Goal: Task Accomplishment & Management: Use online tool/utility

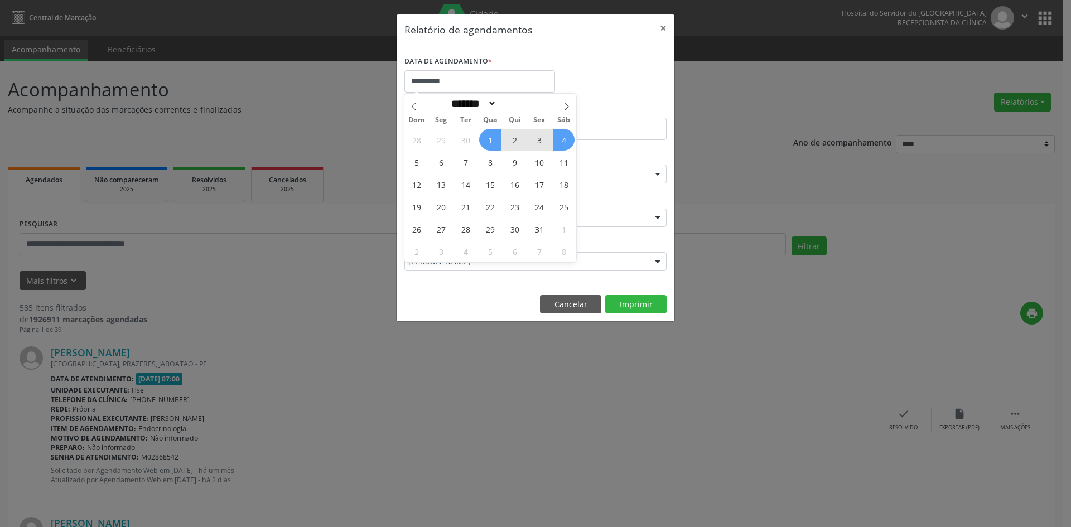
select select "*"
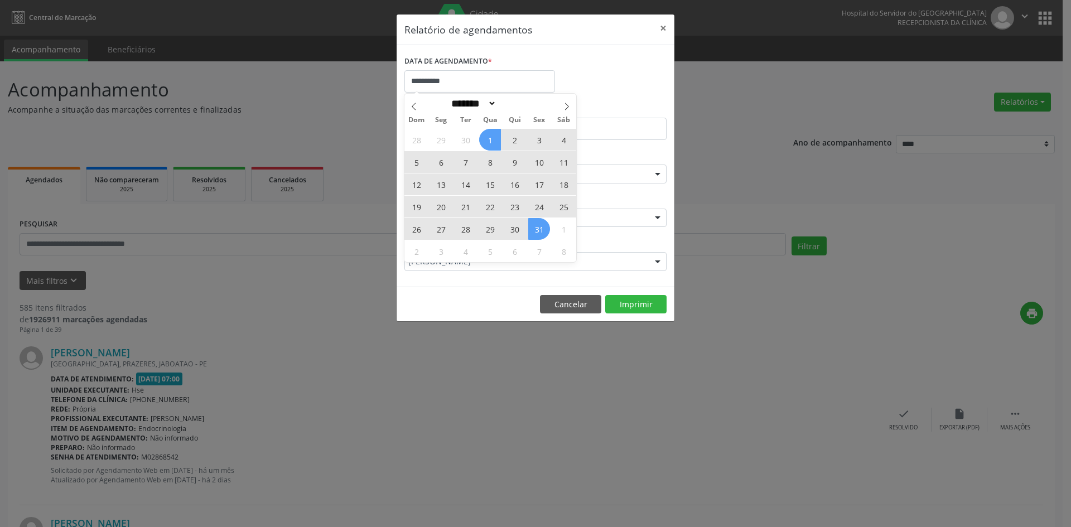
click at [530, 233] on div "28 29 30 1 2 3 4 5 6 7 8 9 10 11 12 13 14 15 16 17 18 19 20 21 22 23 24 25 26 2…" at bounding box center [490, 195] width 172 height 134
click at [531, 231] on span "31" at bounding box center [539, 229] width 22 height 22
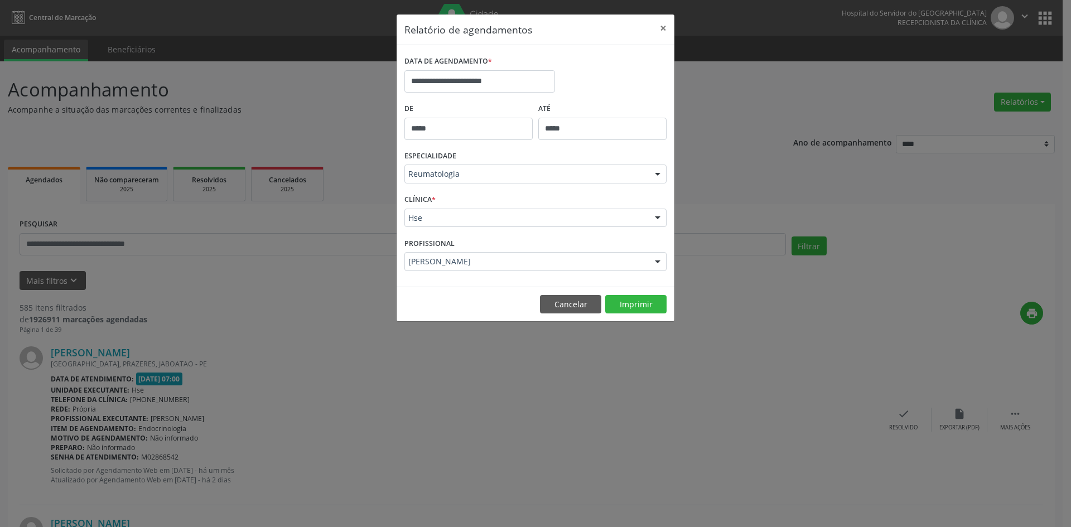
click at [664, 171] on div at bounding box center [657, 174] width 17 height 19
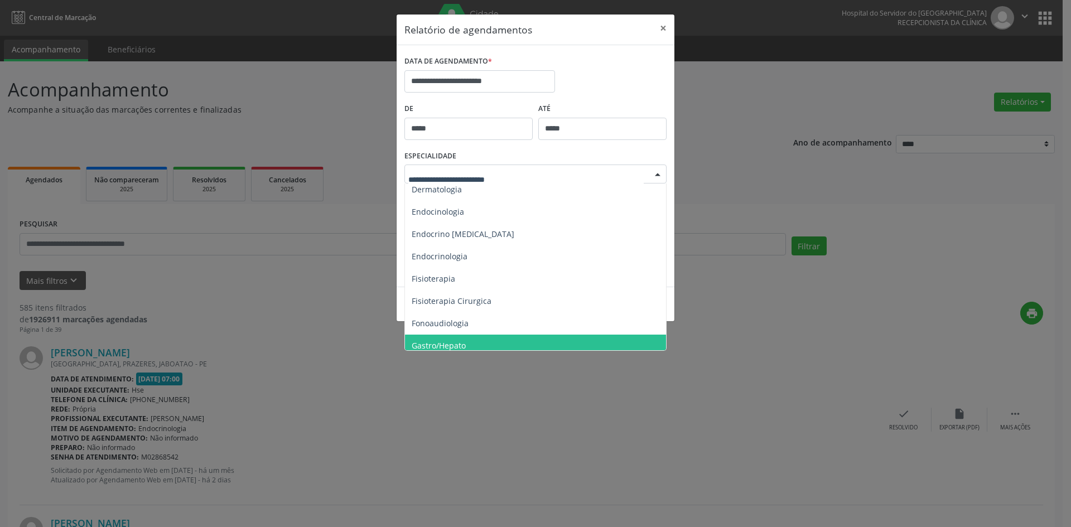
scroll to position [522, 0]
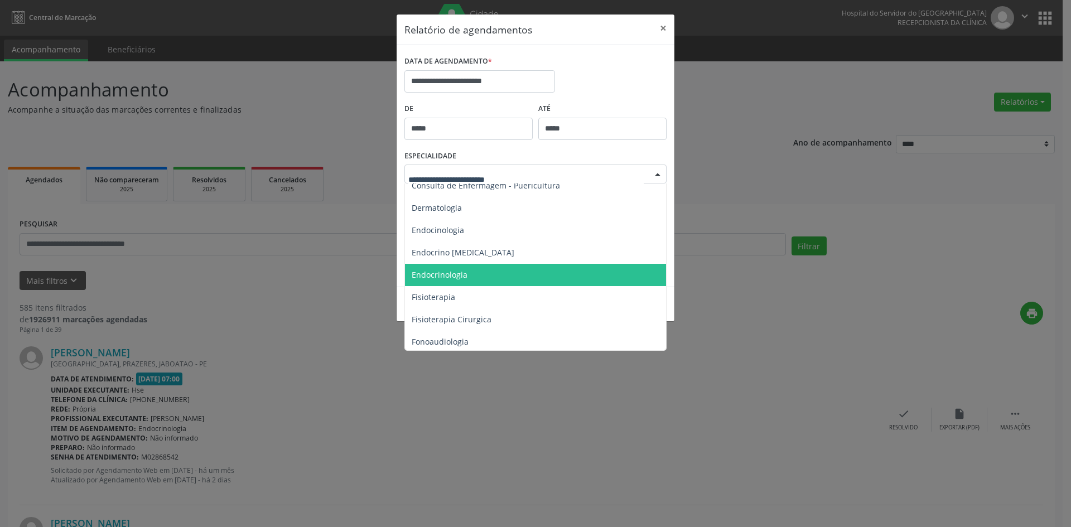
click at [431, 274] on span "Endocrinologia" at bounding box center [440, 274] width 56 height 11
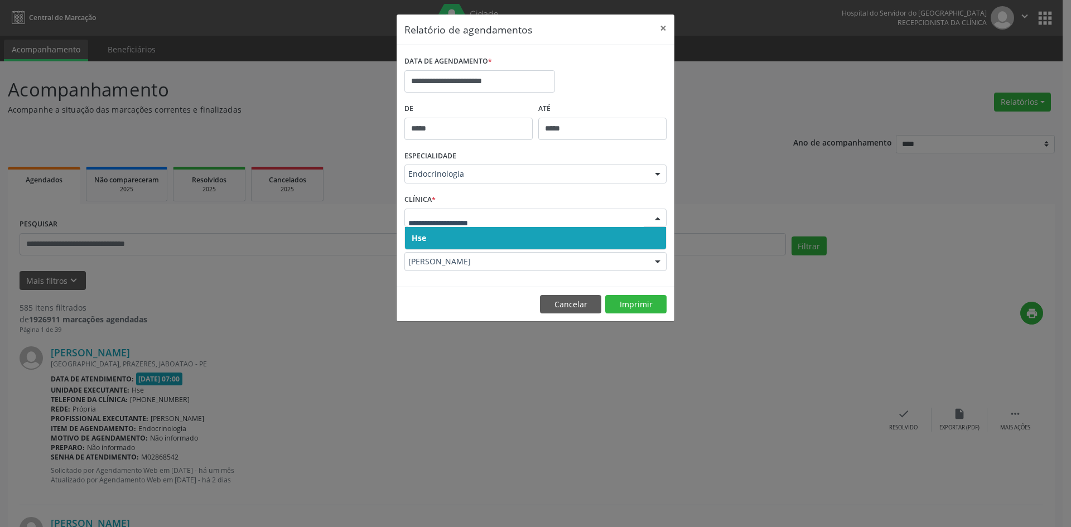
click at [413, 236] on span "Hse" at bounding box center [419, 238] width 14 height 11
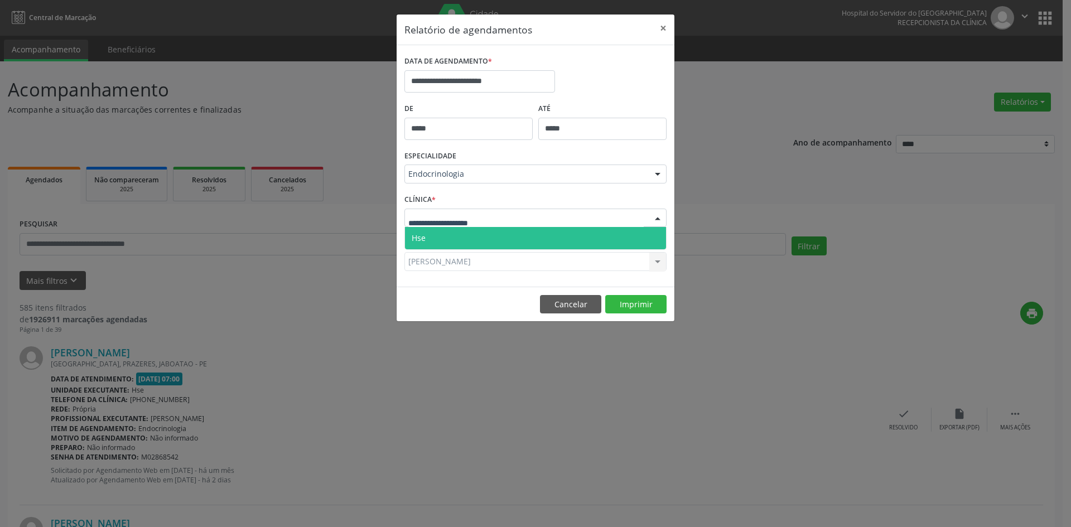
click at [423, 233] on span "Hse" at bounding box center [419, 238] width 14 height 11
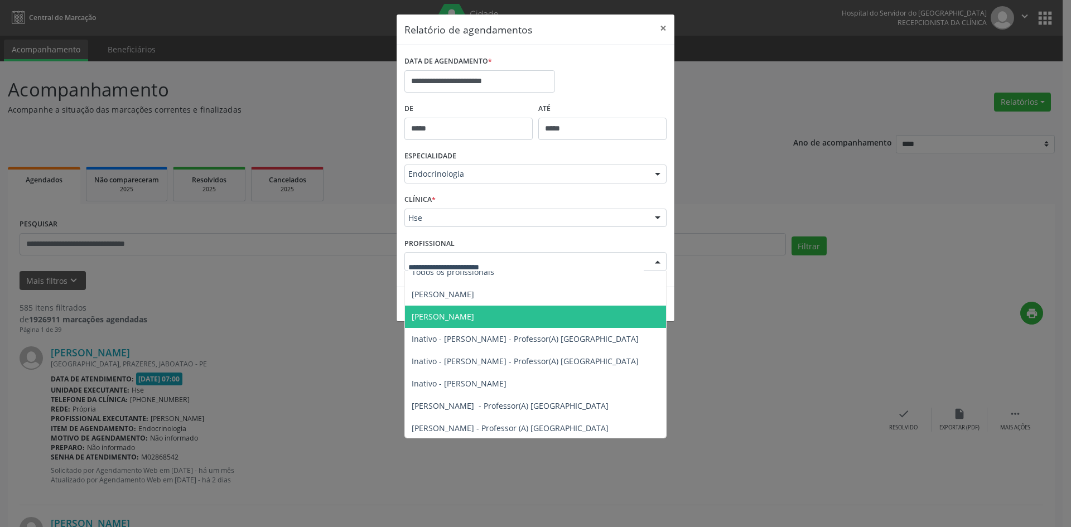
scroll to position [0, 0]
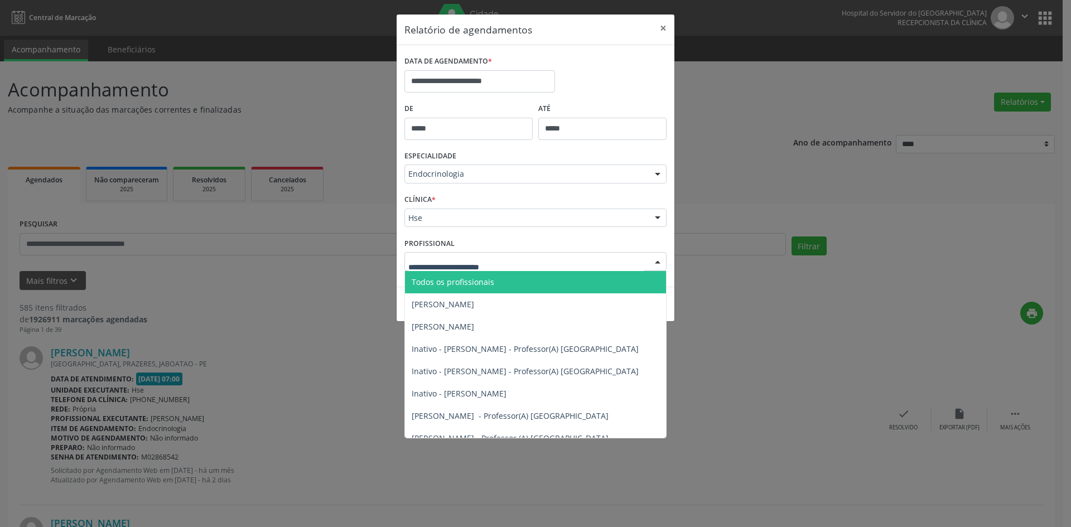
click at [432, 281] on span "Todos os profissionais" at bounding box center [453, 282] width 83 height 11
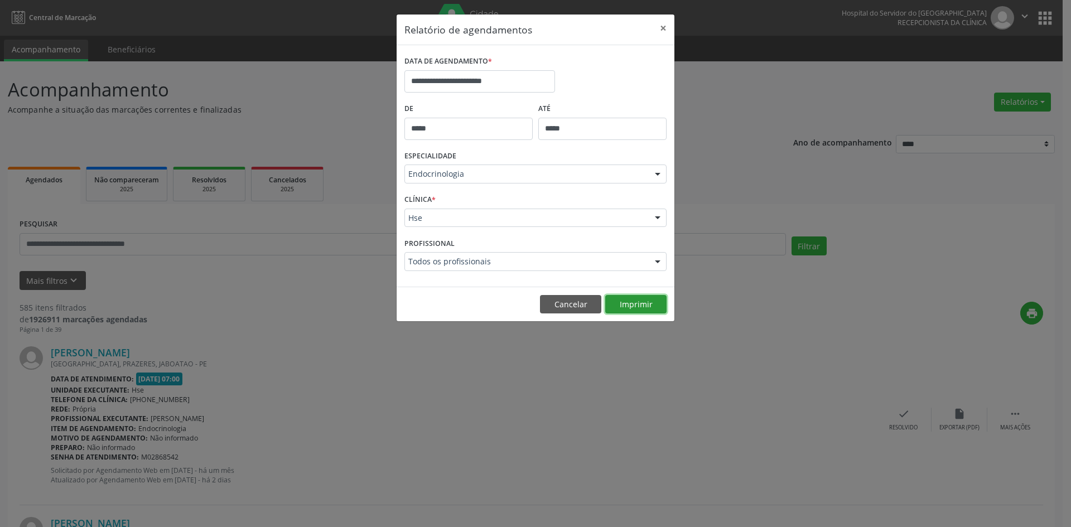
click at [643, 303] on button "Imprimir" at bounding box center [635, 304] width 61 height 19
click at [658, 177] on div at bounding box center [657, 174] width 17 height 19
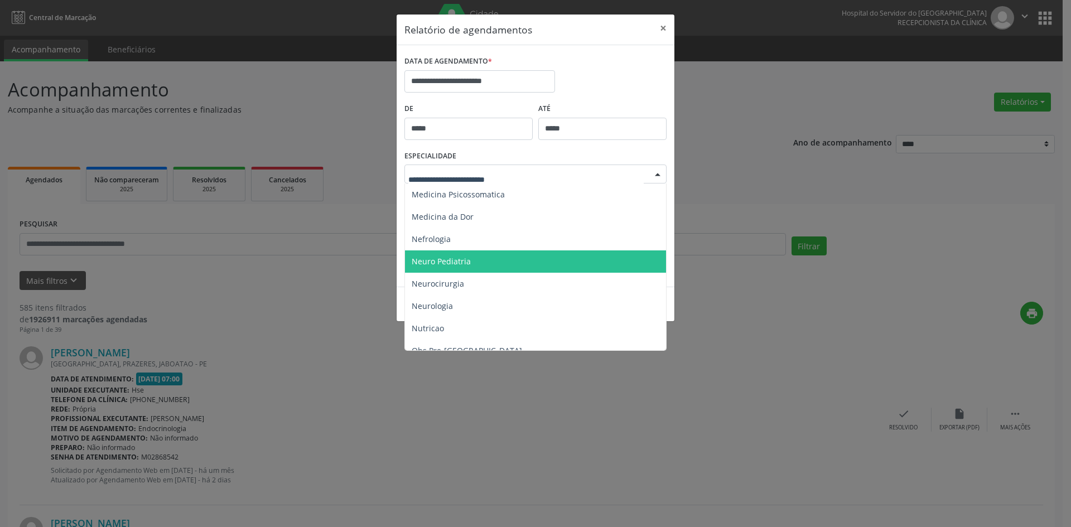
scroll to position [1024, 0]
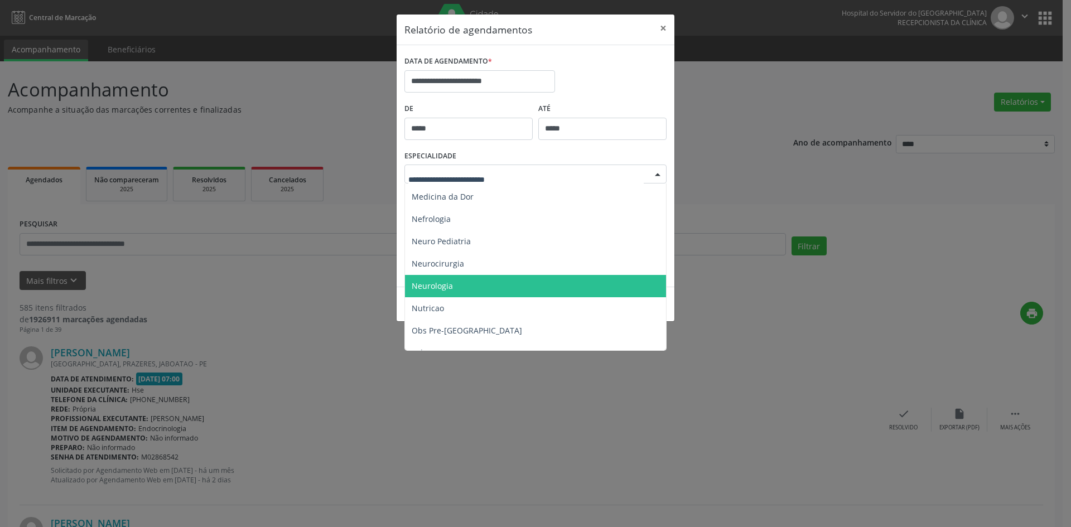
click at [441, 280] on span "Neurologia" at bounding box center [432, 285] width 41 height 11
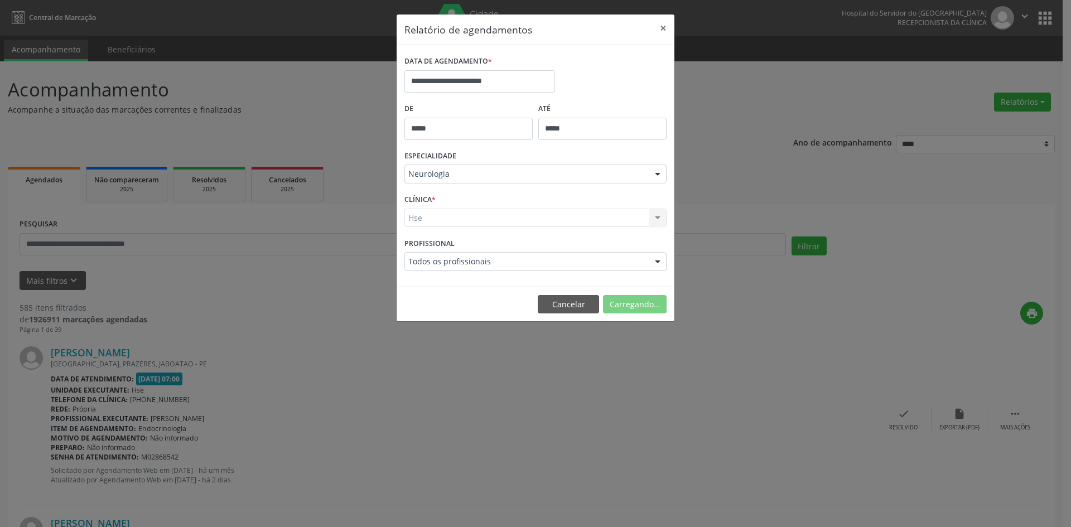
click at [423, 221] on div "Hse Hse Nenhum resultado encontrado para: " " Não há nenhuma opção para ser exi…" at bounding box center [535, 218] width 262 height 19
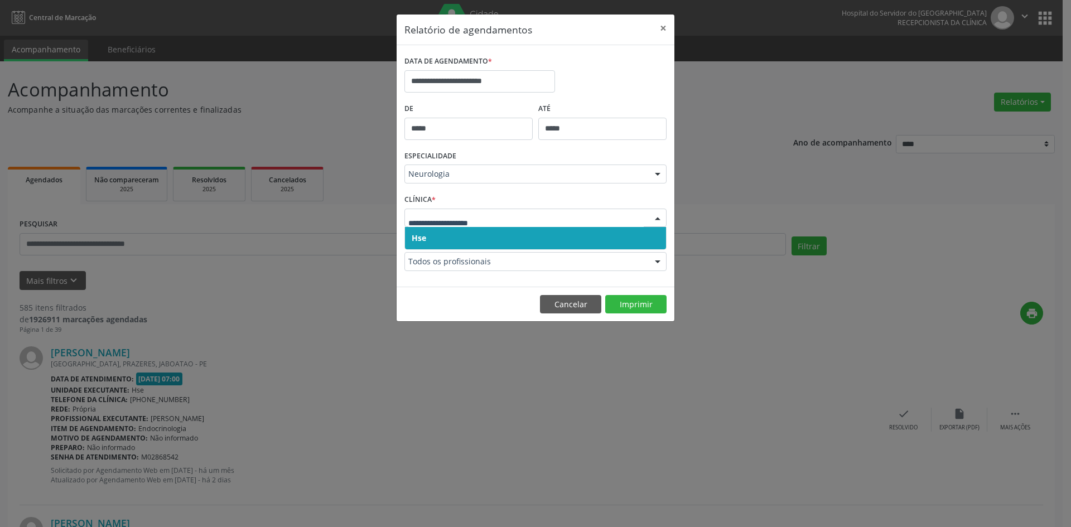
click at [423, 247] on span "Hse" at bounding box center [535, 238] width 261 height 22
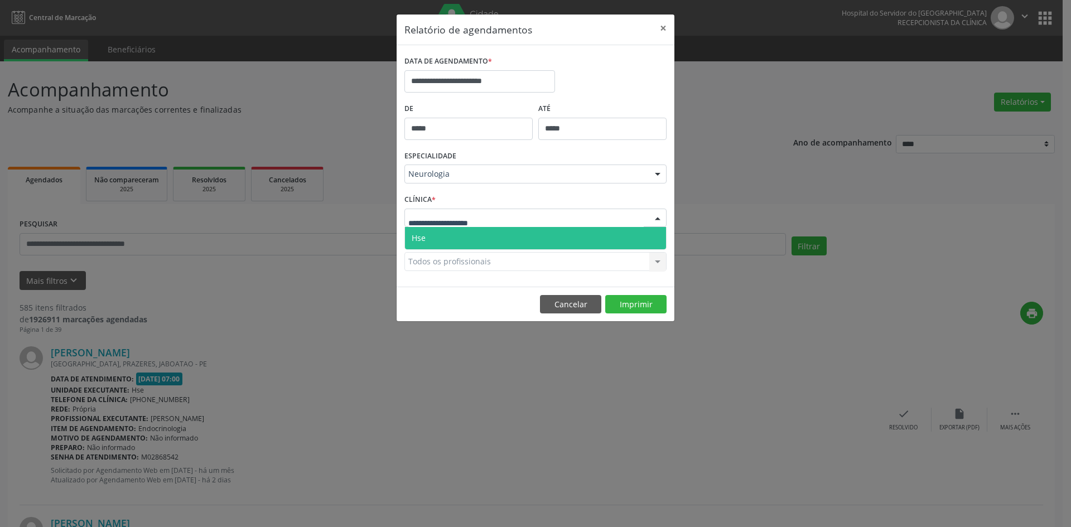
click at [418, 242] on span "Hse" at bounding box center [419, 238] width 14 height 11
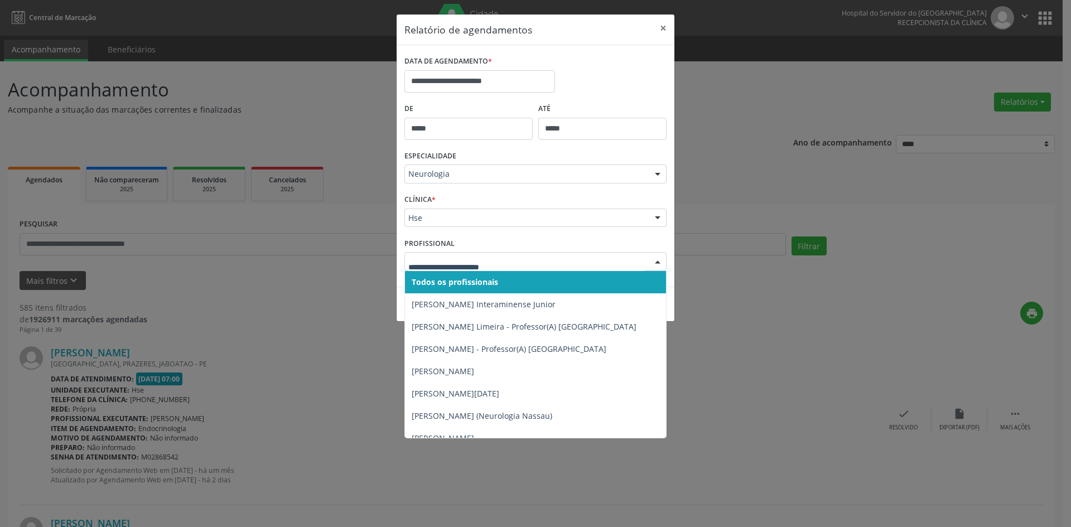
click at [424, 280] on span "Todos os profissionais" at bounding box center [455, 282] width 86 height 11
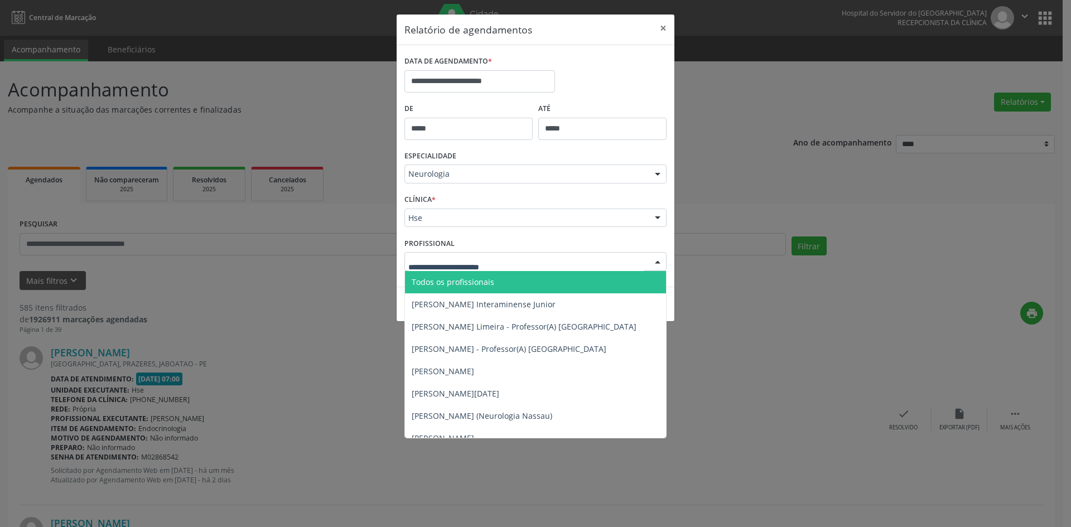
click at [436, 278] on span "Todos os profissionais" at bounding box center [453, 282] width 83 height 11
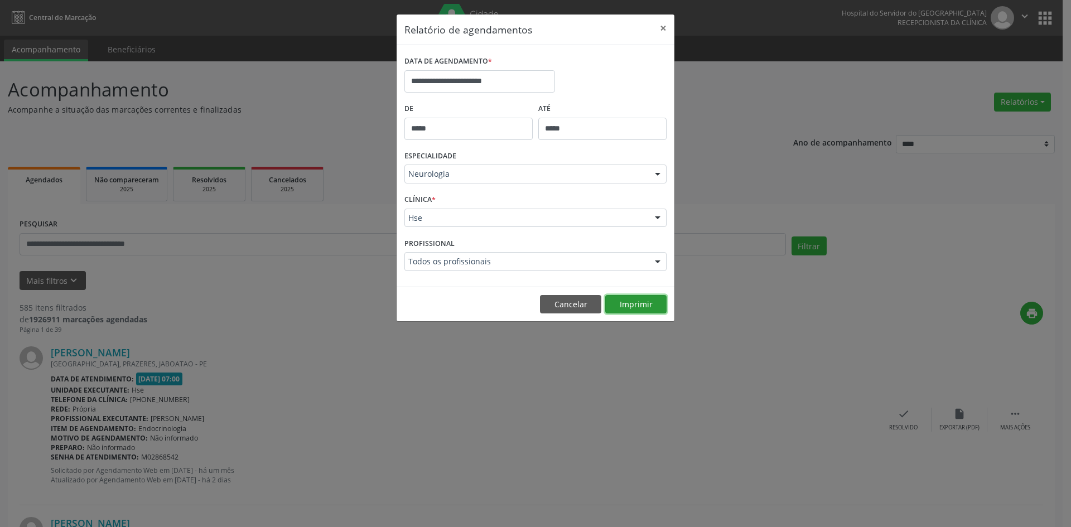
click at [636, 305] on button "Imprimir" at bounding box center [635, 304] width 61 height 19
click at [659, 173] on div at bounding box center [657, 174] width 17 height 19
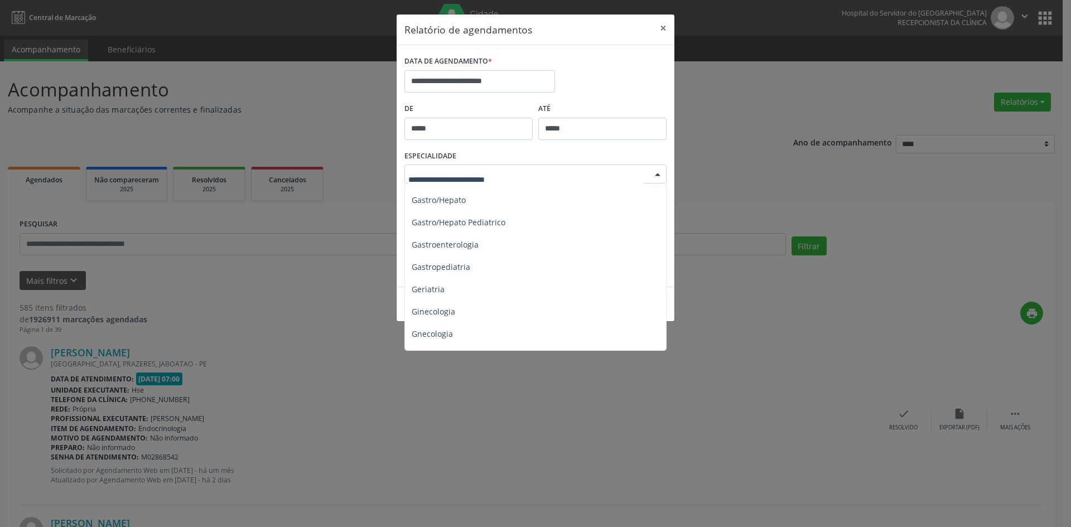
scroll to position [689, 0]
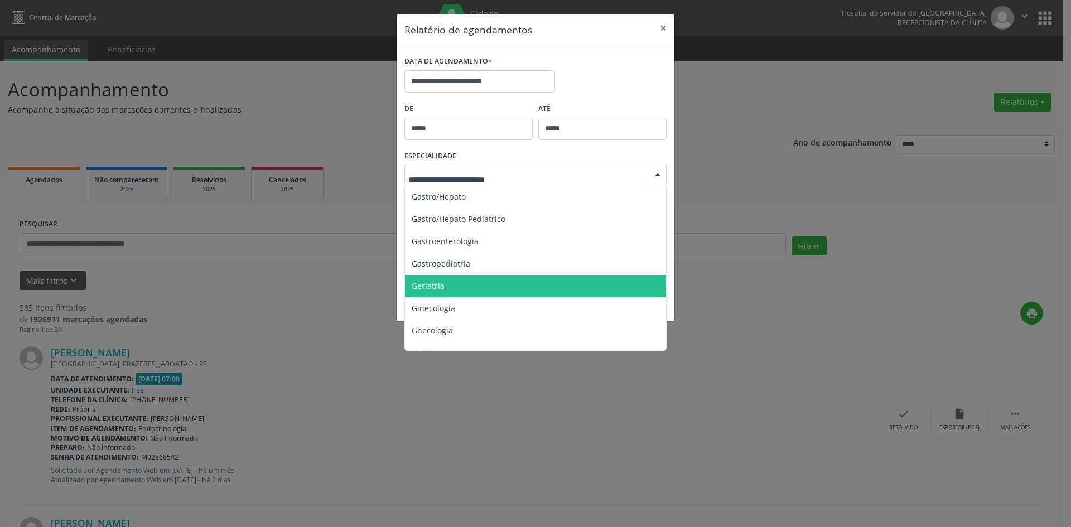
click at [454, 287] on span "Geriatria" at bounding box center [536, 286] width 263 height 22
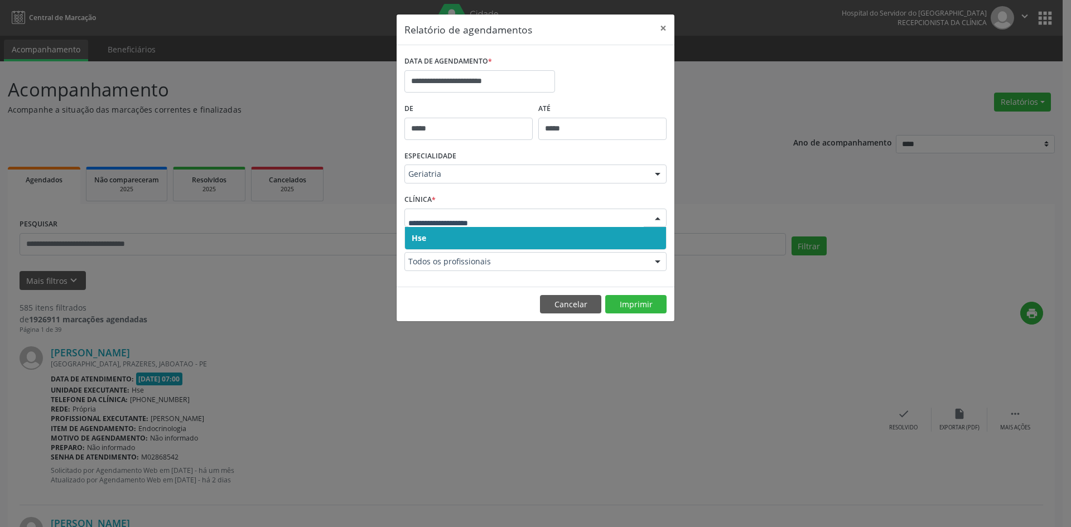
click at [435, 234] on span "Hse" at bounding box center [535, 238] width 261 height 22
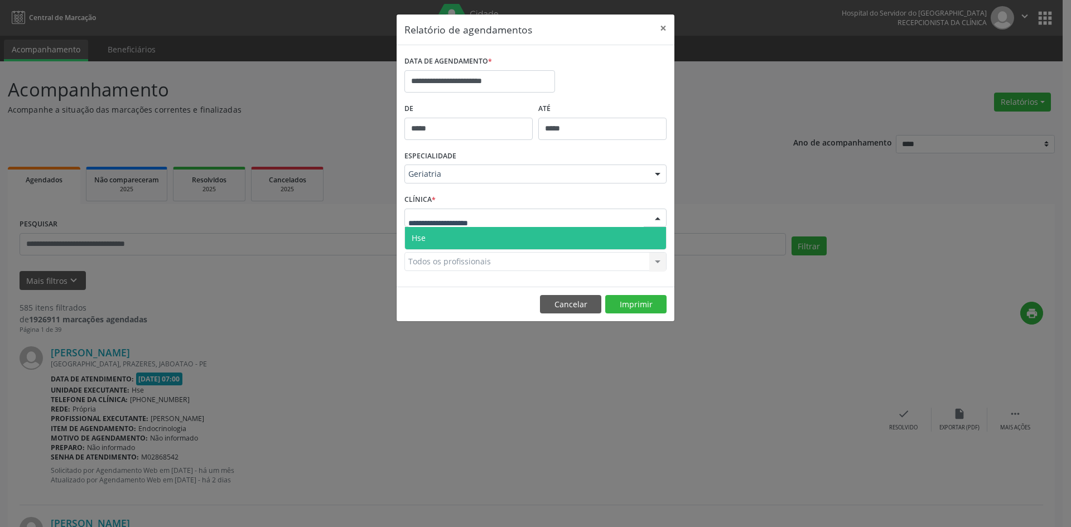
click at [431, 238] on span "Hse" at bounding box center [535, 238] width 261 height 22
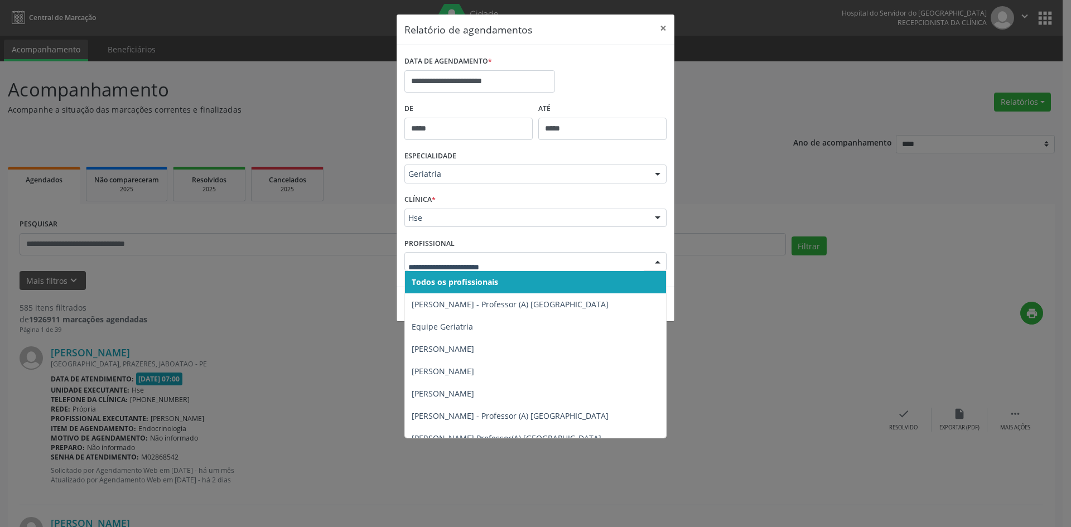
click at [443, 277] on span "Todos os profissionais" at bounding box center [455, 282] width 86 height 11
click at [443, 273] on span "Todos os profissionais" at bounding box center [535, 282] width 261 height 22
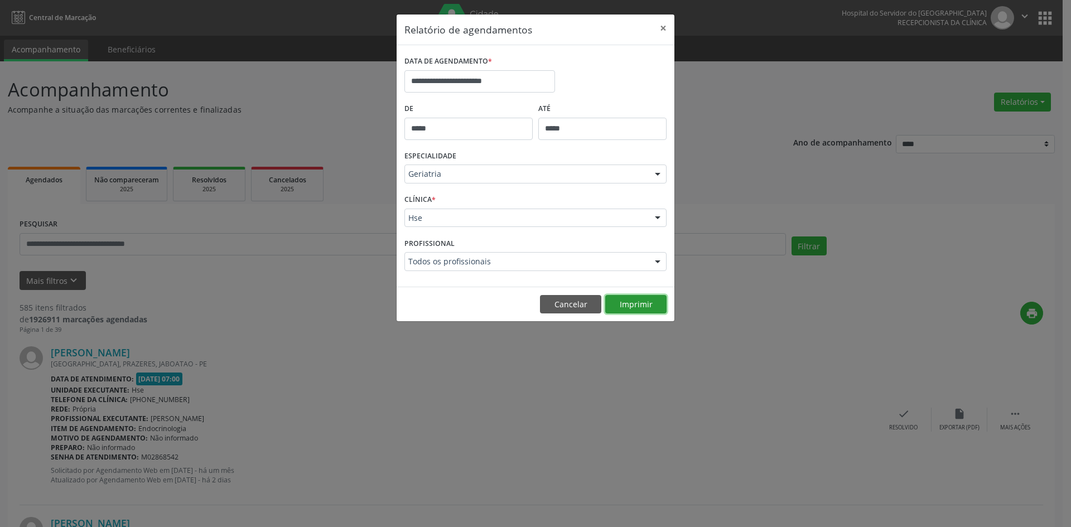
click at [616, 303] on button "Imprimir" at bounding box center [635, 304] width 61 height 19
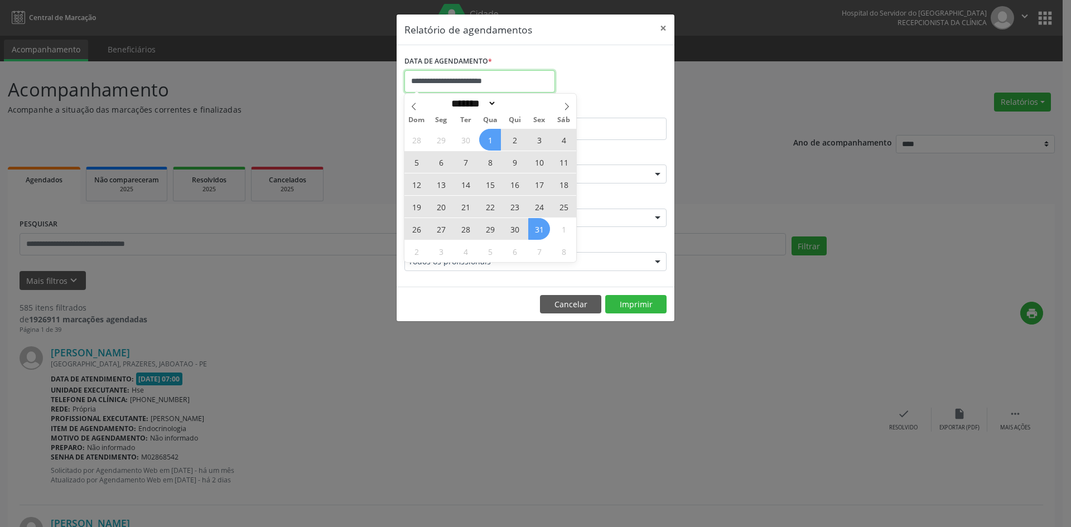
click at [512, 85] on input "**********" at bounding box center [479, 81] width 151 height 22
click at [412, 110] on icon at bounding box center [414, 107] width 8 height 8
select select "*"
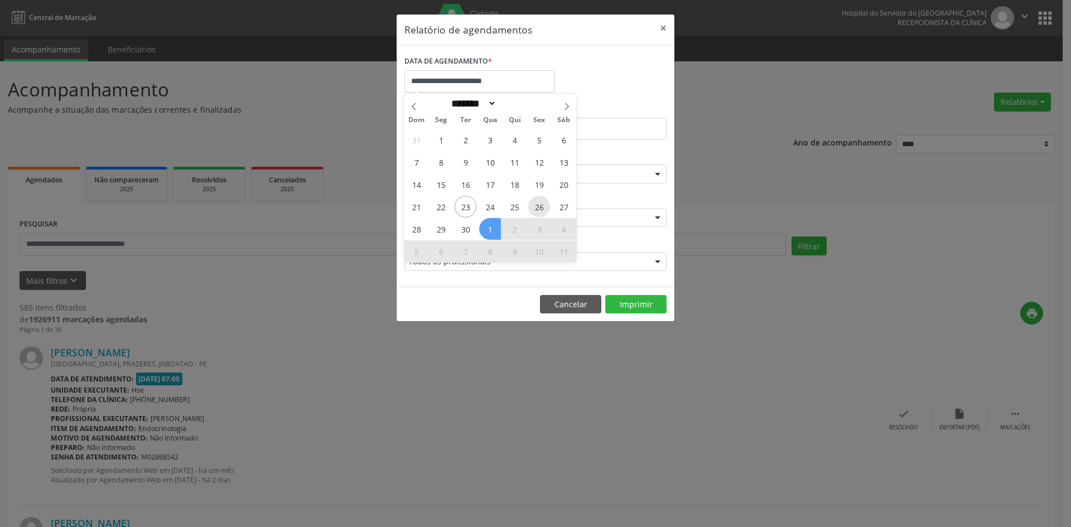
click at [535, 207] on span "26" at bounding box center [539, 207] width 22 height 22
type input "**********"
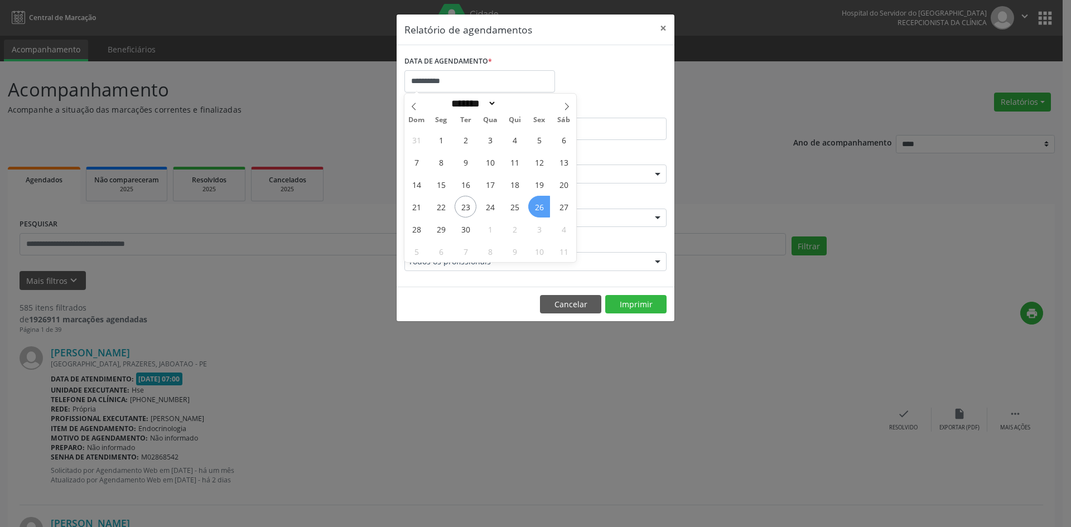
click at [540, 204] on span "26" at bounding box center [539, 207] width 22 height 22
click at [540, 204] on div "CLÍNICA * Hse Hse Nenhum resultado encontrado para: " " Não há nenhuma opção pa…" at bounding box center [536, 212] width 268 height 43
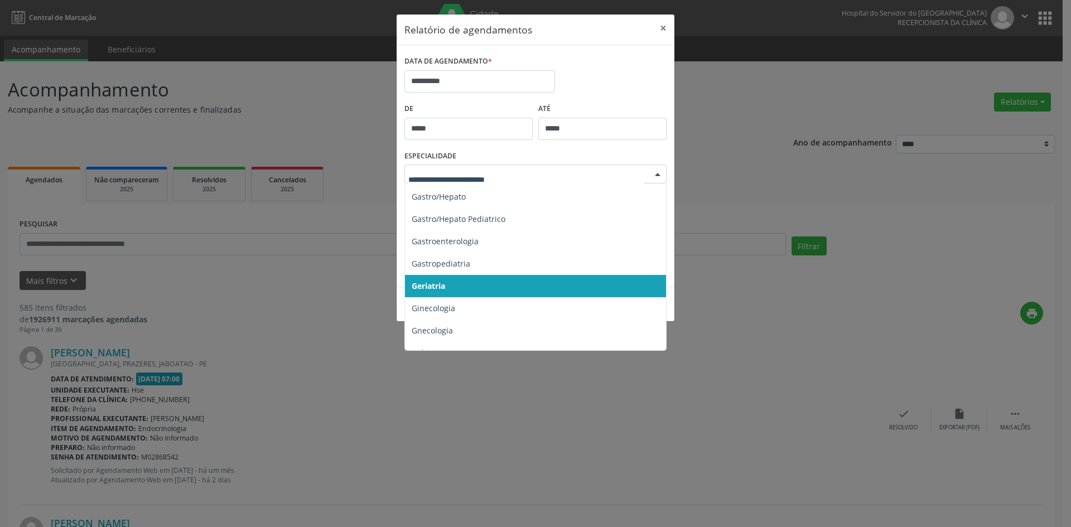
click at [656, 174] on div at bounding box center [657, 174] width 17 height 19
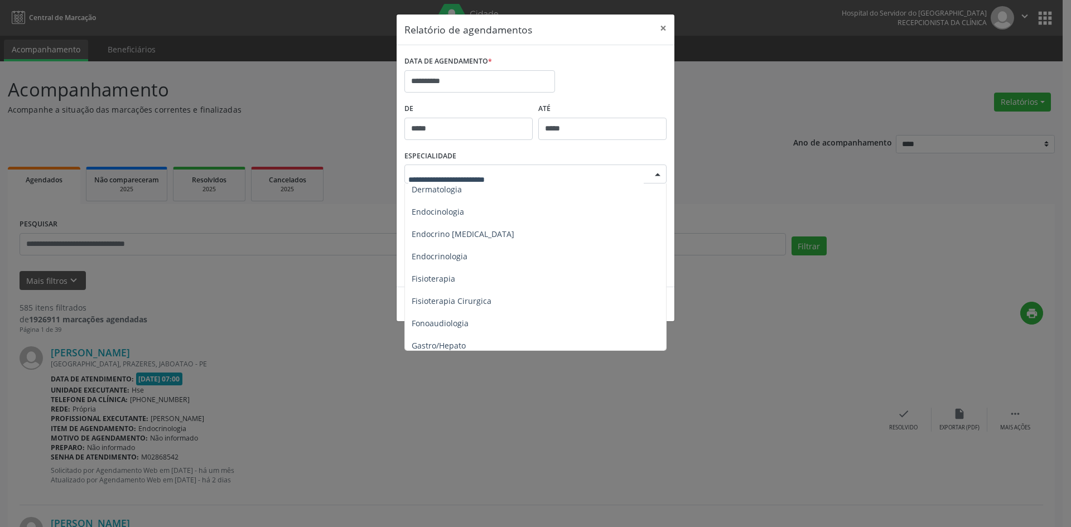
scroll to position [522, 0]
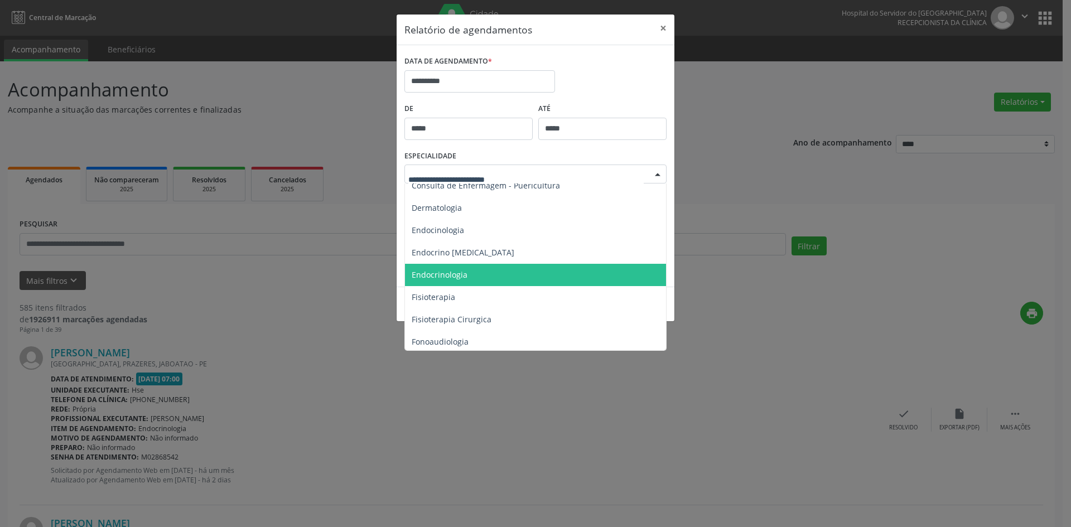
click at [438, 276] on span "Endocrinologia" at bounding box center [440, 274] width 56 height 11
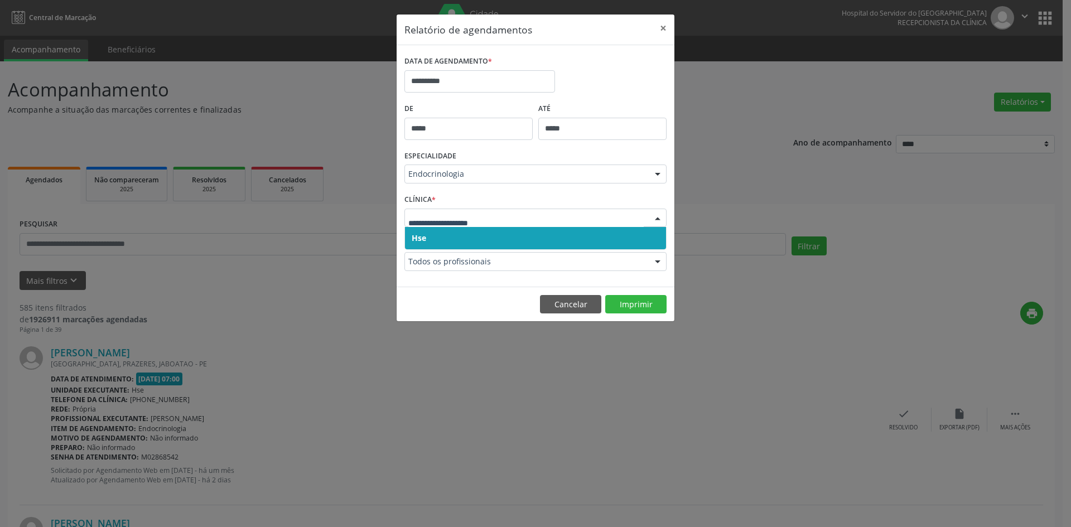
click at [423, 233] on span "Hse" at bounding box center [419, 238] width 14 height 11
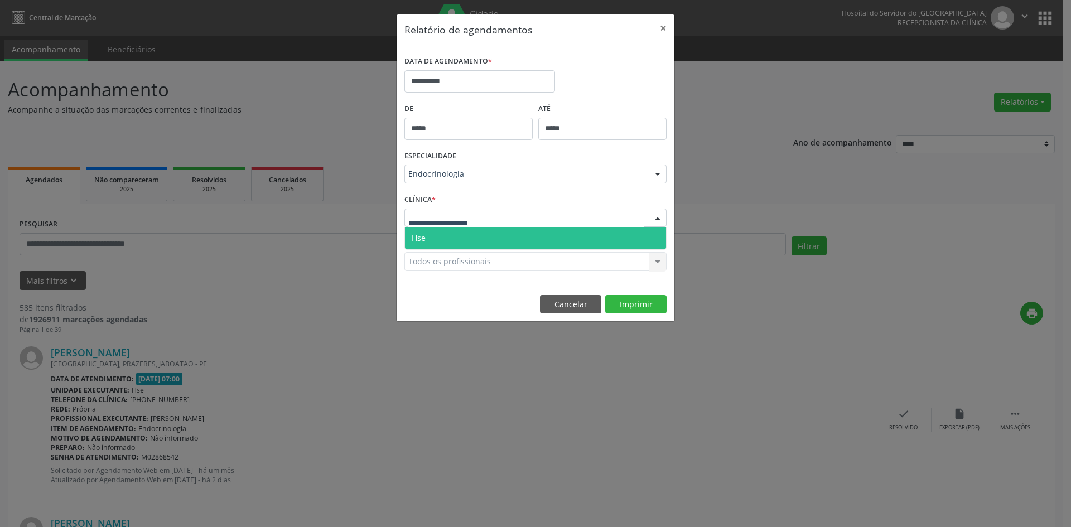
click at [429, 232] on span "Hse" at bounding box center [535, 238] width 261 height 22
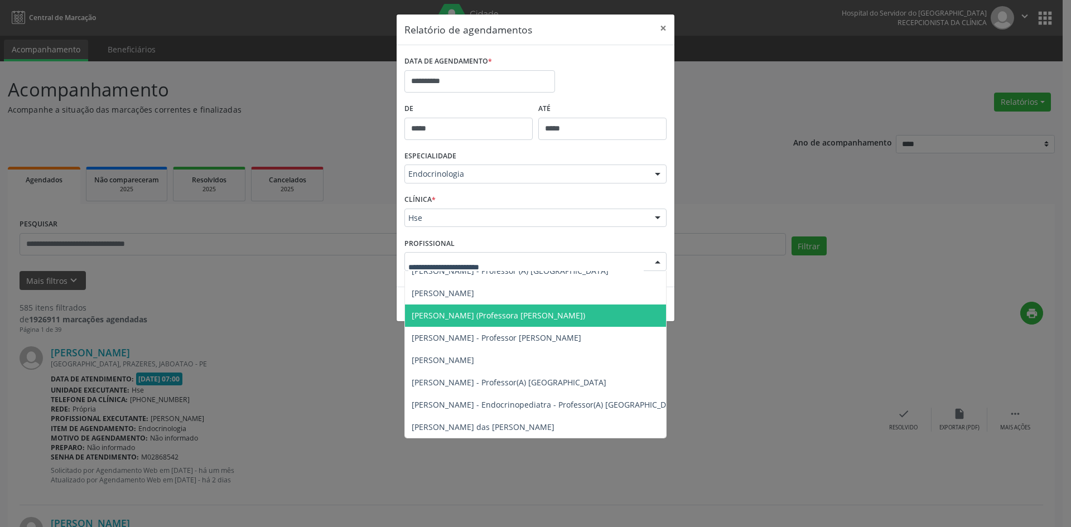
scroll to position [223, 0]
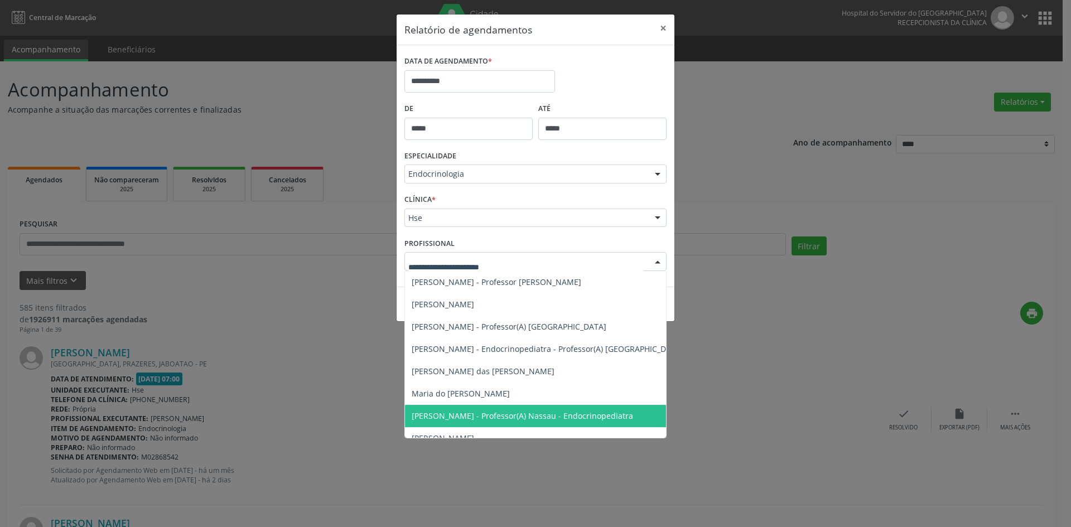
click at [521, 413] on span "[PERSON_NAME] - Professor(A) Nassau - Endocrinopediatra" at bounding box center [522, 415] width 221 height 11
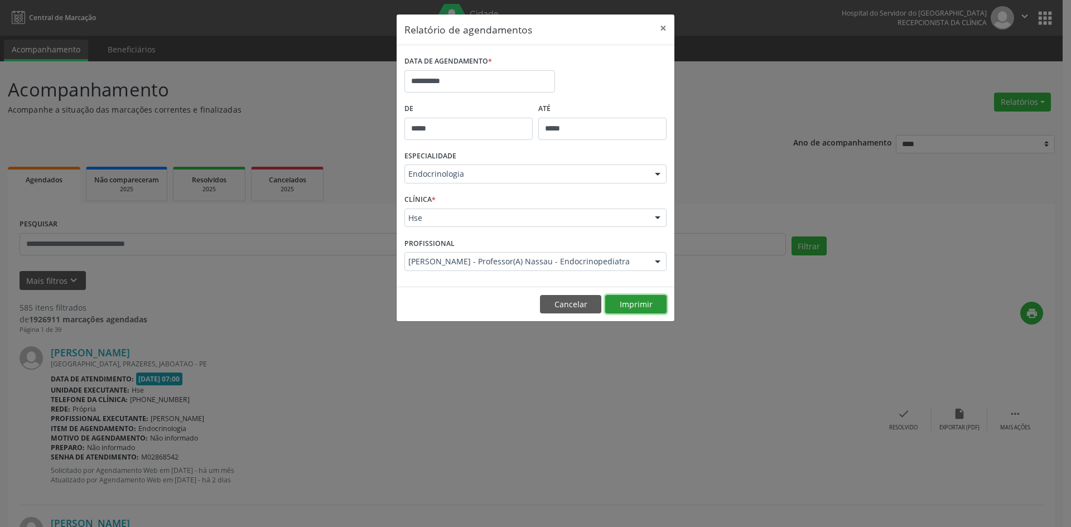
click at [636, 304] on button "Imprimir" at bounding box center [635, 304] width 61 height 19
click at [465, 82] on input "**********" at bounding box center [479, 81] width 151 height 22
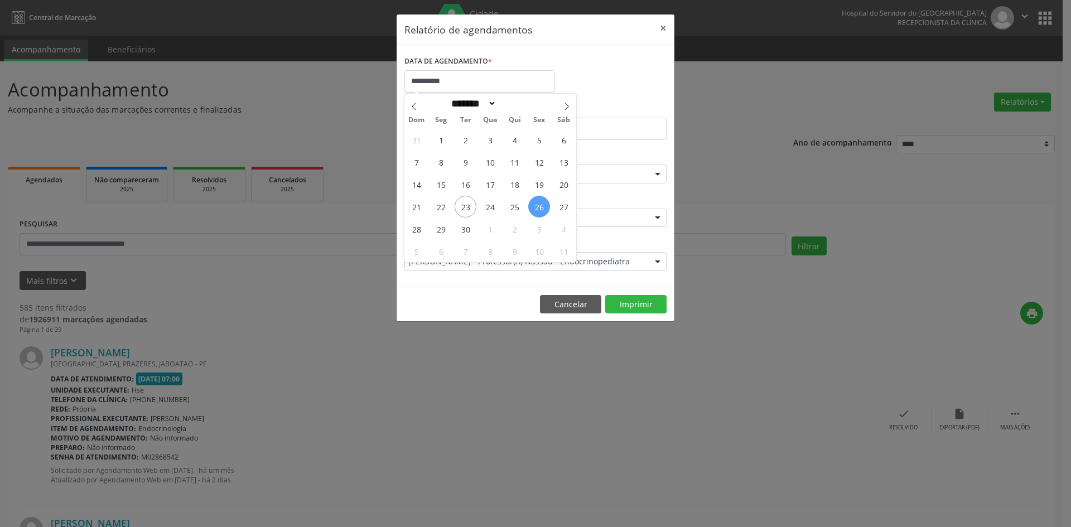
click at [553, 101] on div "******* ********* ***** ***** **** ***** ***** ****** ******** ******* ********…" at bounding box center [489, 103] width 129 height 19
click at [562, 104] on span at bounding box center [566, 103] width 19 height 19
select select "*"
click at [483, 138] on span "1" at bounding box center [490, 140] width 22 height 22
type input "**********"
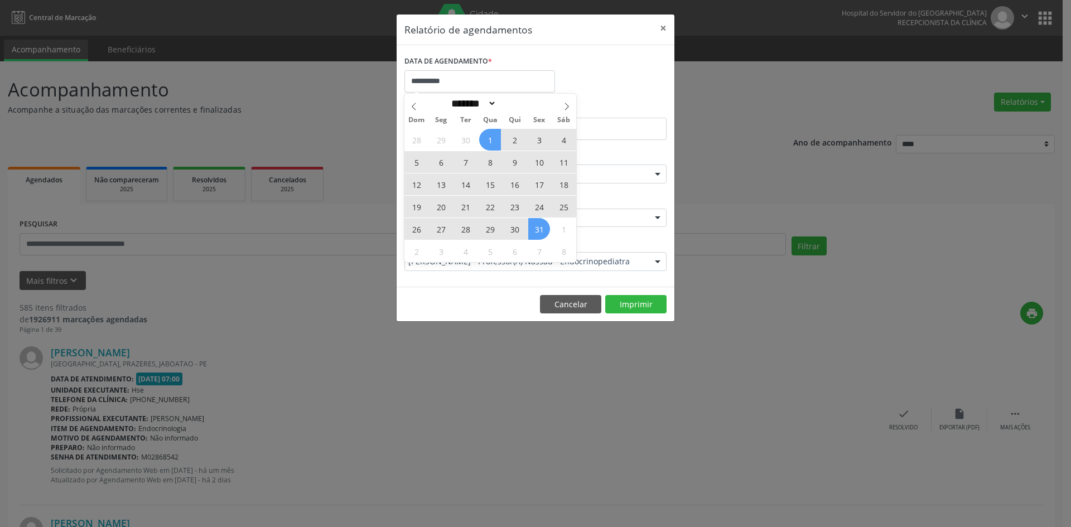
drag, startPoint x: 483, startPoint y: 138, endPoint x: 536, endPoint y: 230, distance: 105.9
click at [536, 230] on div "28 29 30 1 2 3 4 5 6 7 8 9 10 11 12 13 14 15 16 17 18 19 20 21 22 23 24 25 26 2…" at bounding box center [490, 195] width 172 height 134
click at [536, 230] on span "31" at bounding box center [539, 229] width 22 height 22
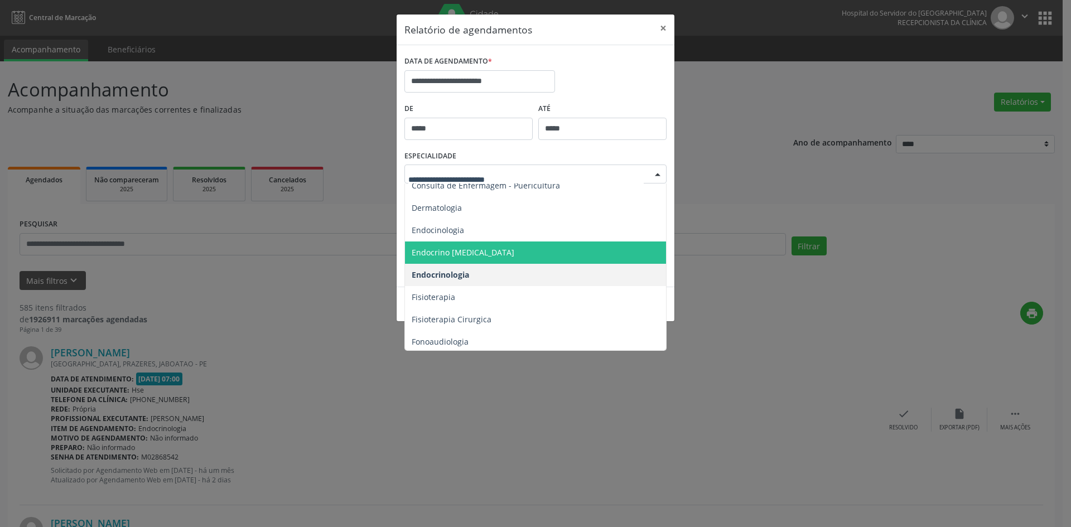
click at [660, 175] on div at bounding box center [657, 174] width 17 height 19
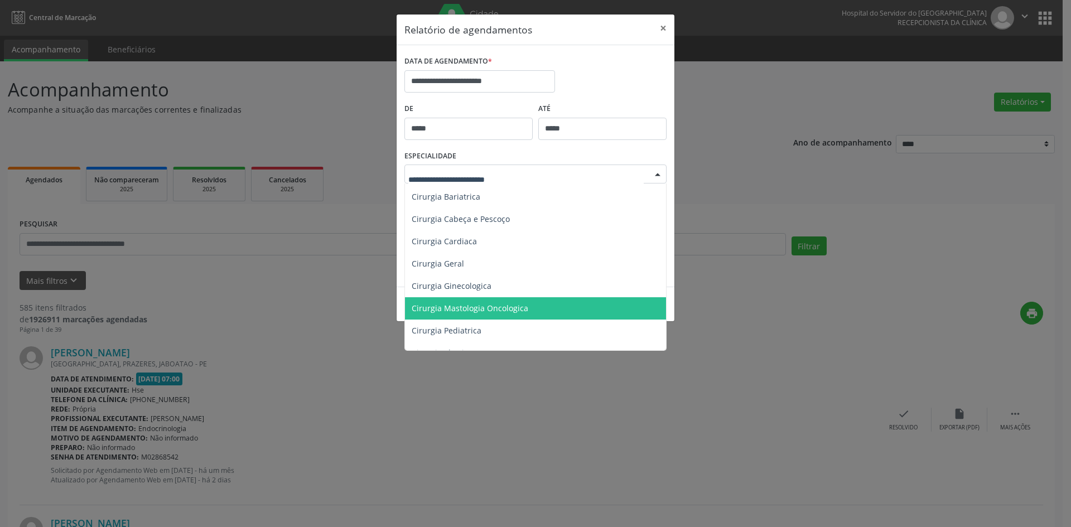
scroll to position [76, 0]
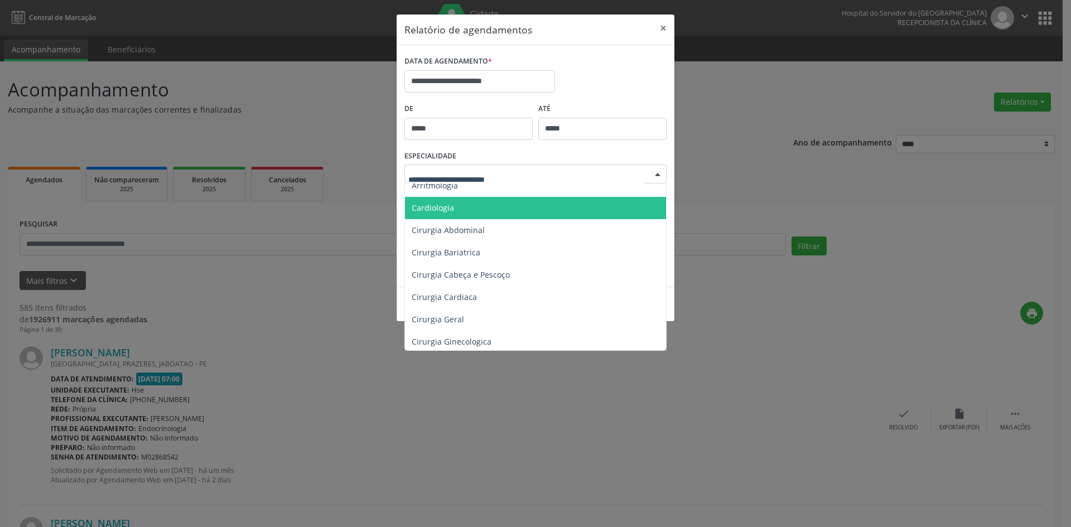
click at [433, 206] on span "Cardiologia" at bounding box center [433, 207] width 42 height 11
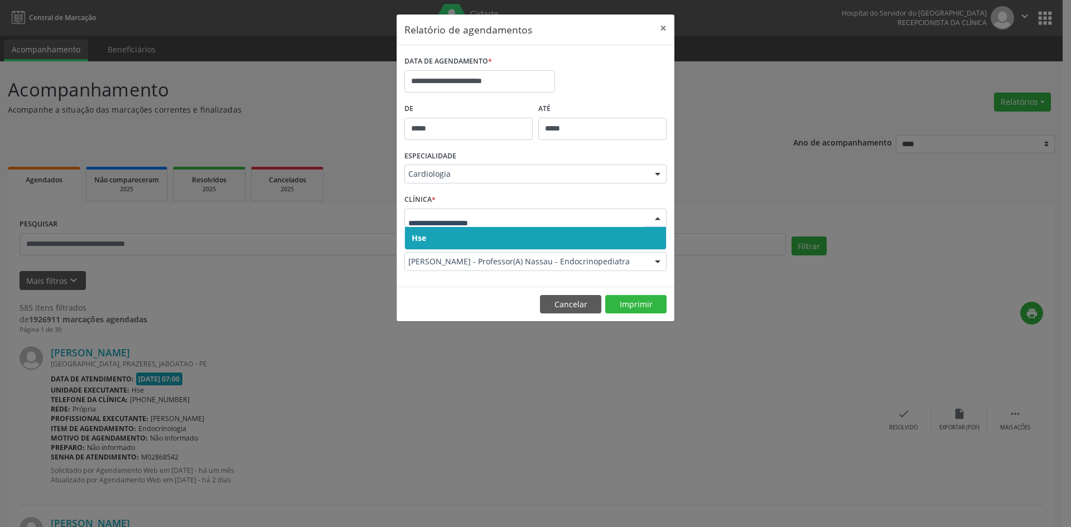
click at [419, 235] on span "Hse" at bounding box center [419, 238] width 14 height 11
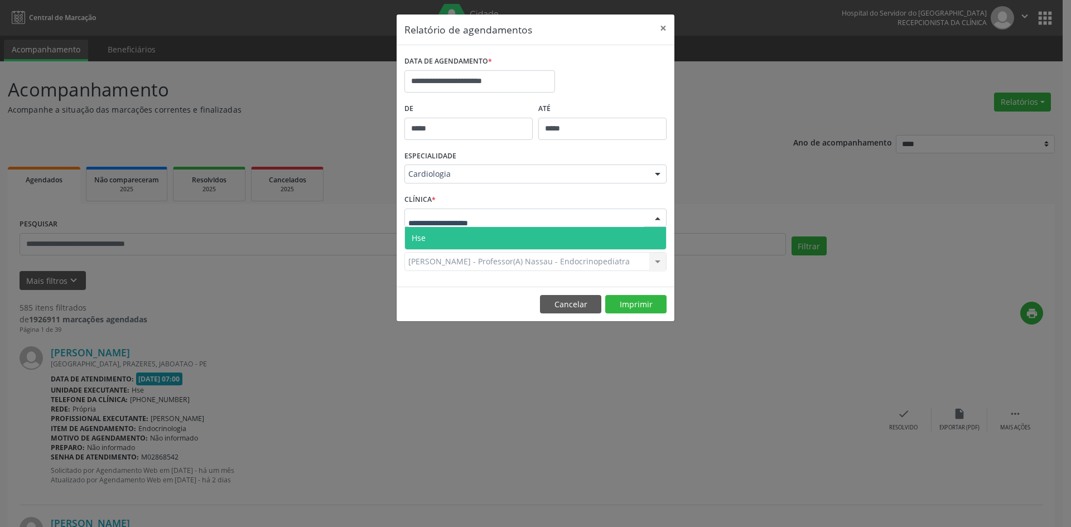
click at [421, 234] on span "Hse" at bounding box center [419, 238] width 14 height 11
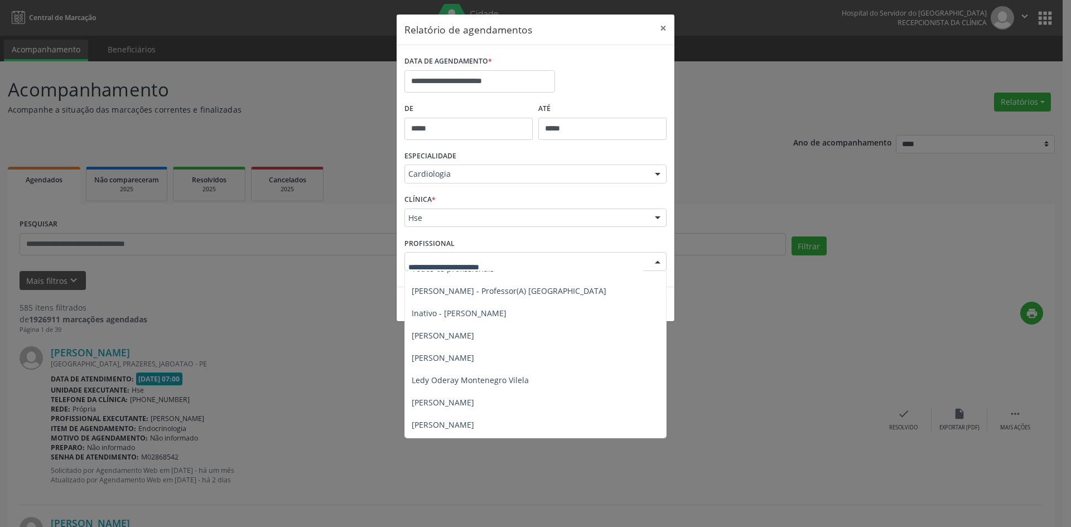
scroll to position [0, 0]
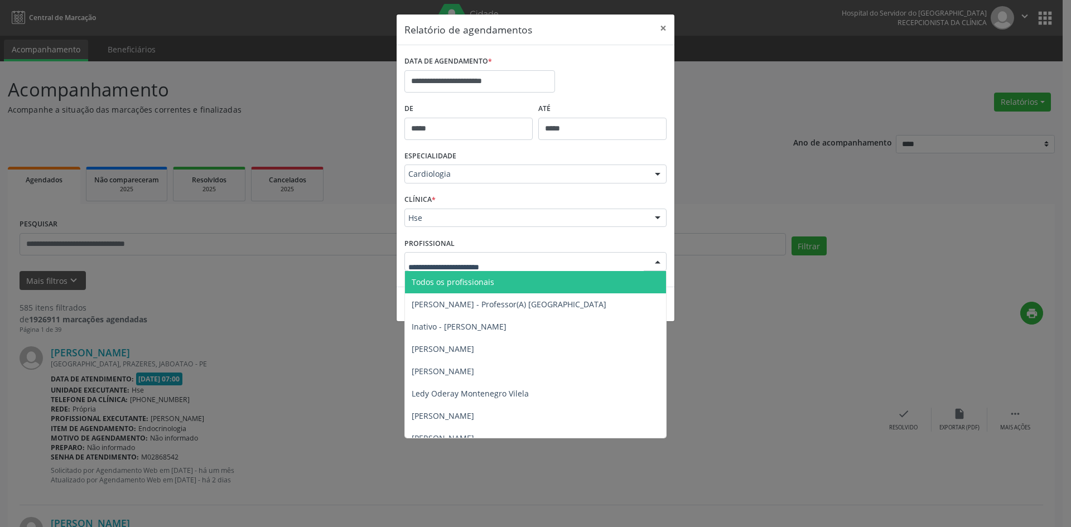
click at [433, 284] on span "Todos os profissionais" at bounding box center [453, 282] width 83 height 11
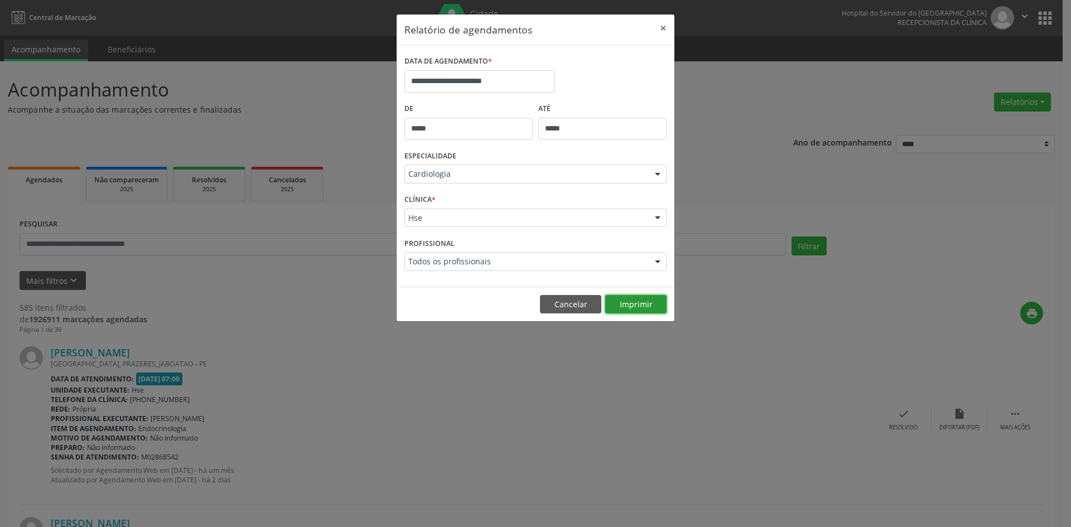
click at [634, 304] on button "Imprimir" at bounding box center [635, 304] width 61 height 19
click at [652, 174] on div at bounding box center [657, 174] width 17 height 19
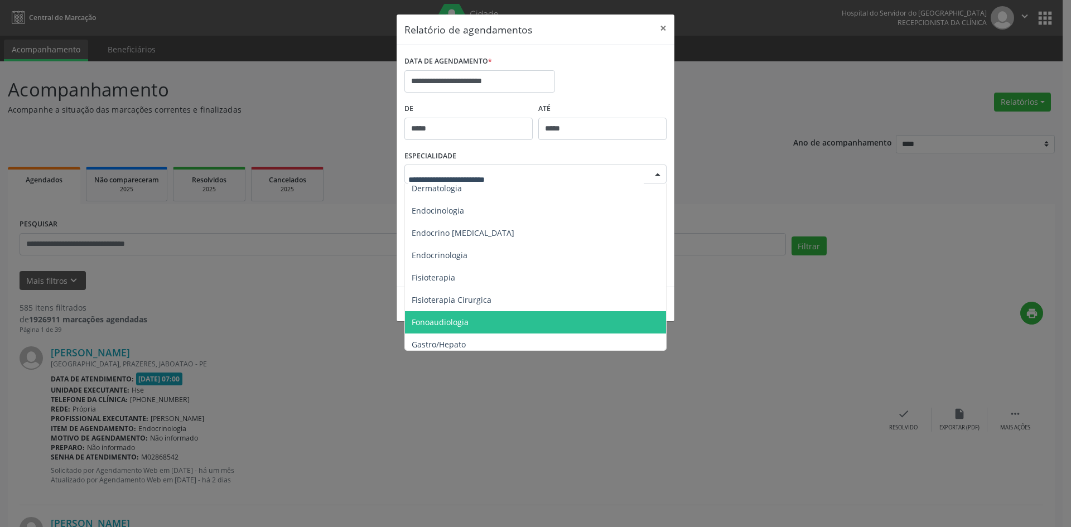
scroll to position [522, 0]
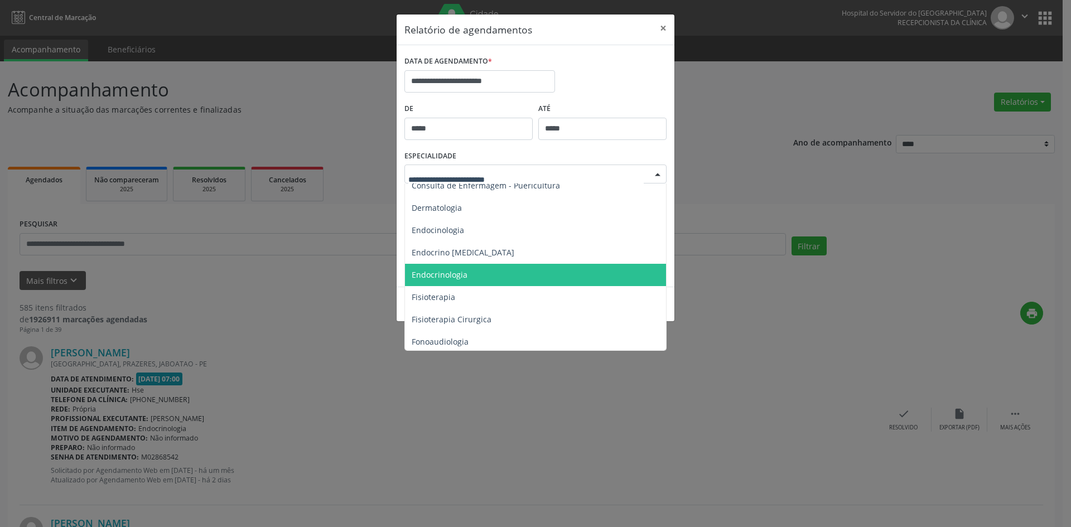
click at [460, 283] on span "Endocrinologia" at bounding box center [536, 275] width 263 height 22
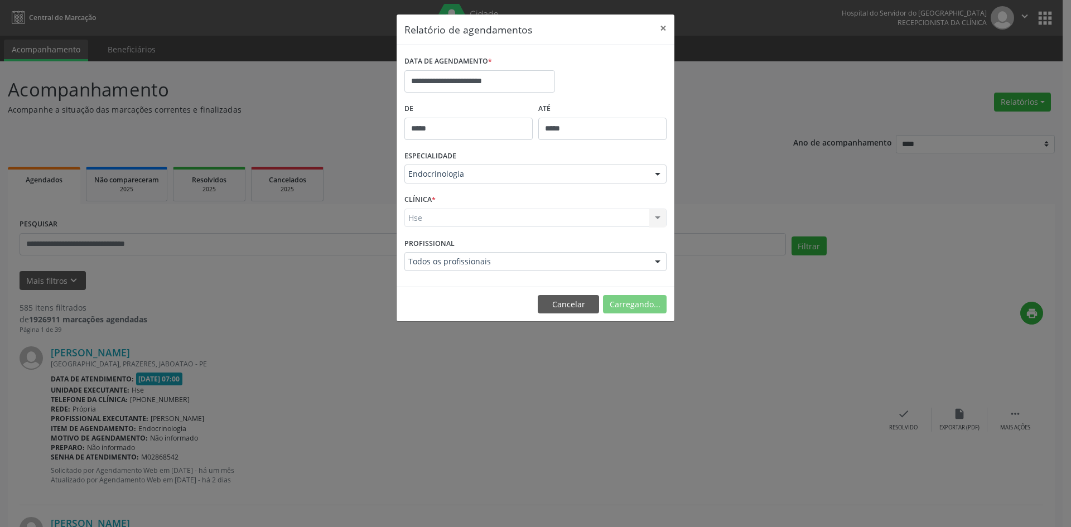
click at [425, 221] on div "Hse Hse Nenhum resultado encontrado para: " " Não há nenhuma opção para ser exi…" at bounding box center [535, 218] width 262 height 19
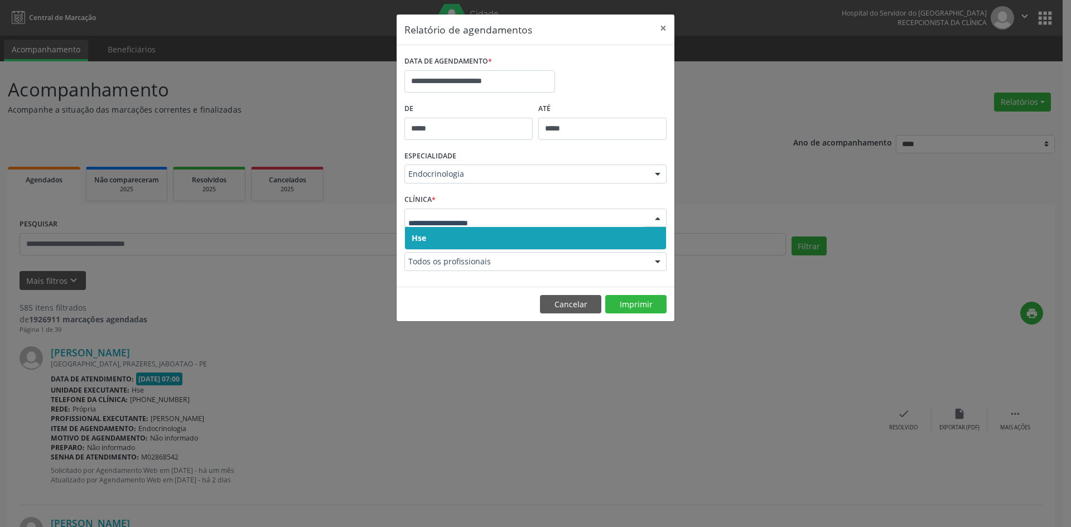
click at [428, 235] on span "Hse" at bounding box center [535, 238] width 261 height 22
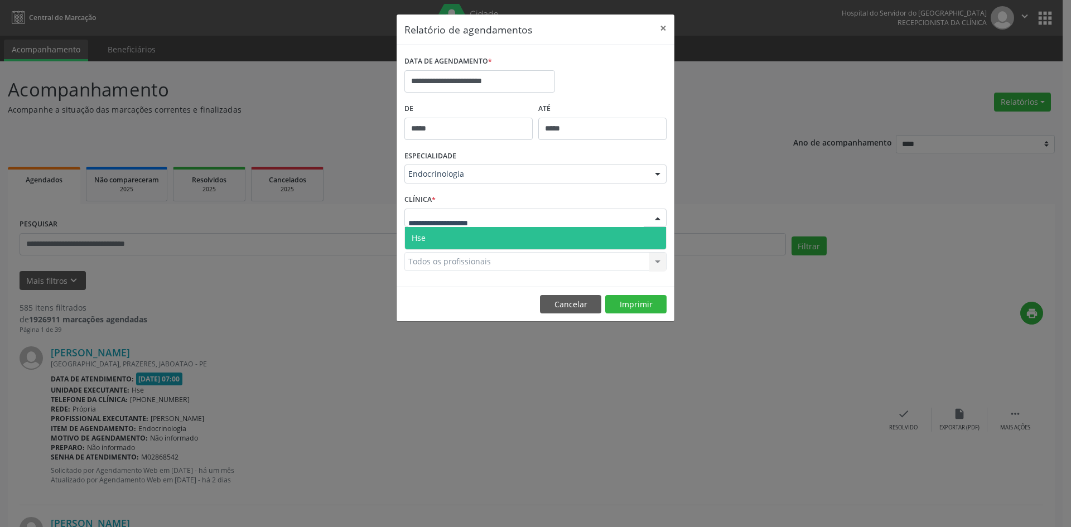
click at [428, 237] on span "Hse" at bounding box center [535, 238] width 261 height 22
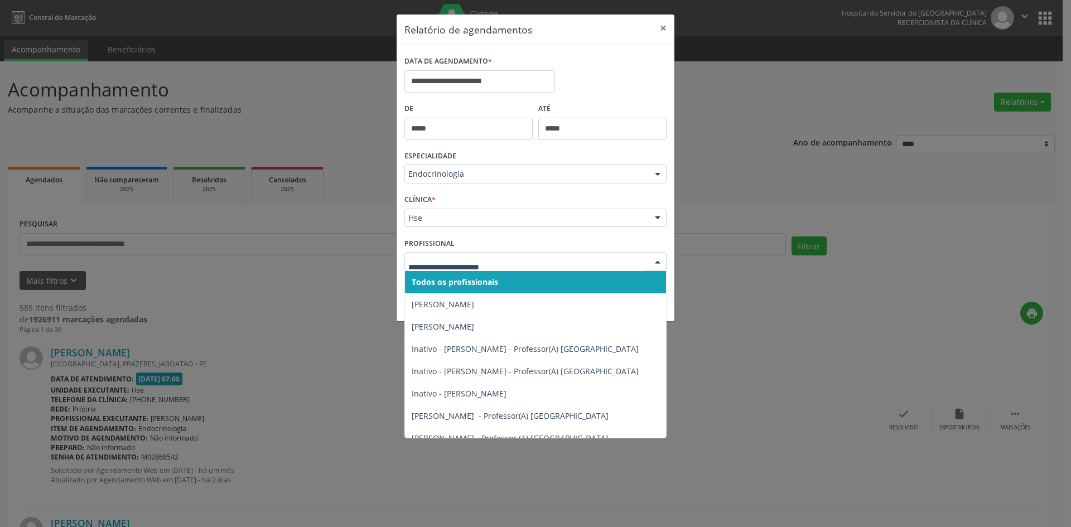
click at [442, 284] on span "Todos os profissionais" at bounding box center [455, 282] width 86 height 11
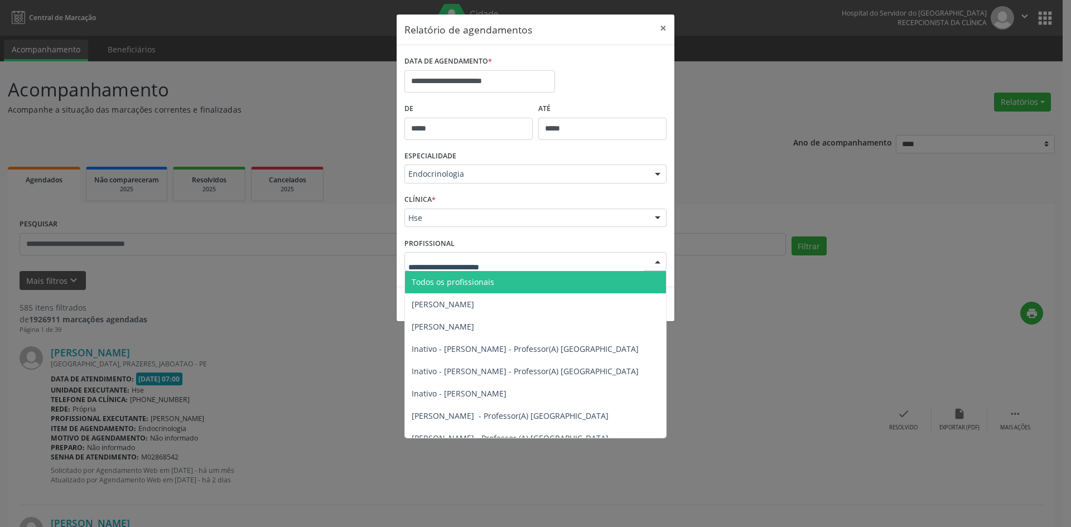
click at [444, 279] on span "Todos os profissionais" at bounding box center [453, 282] width 83 height 11
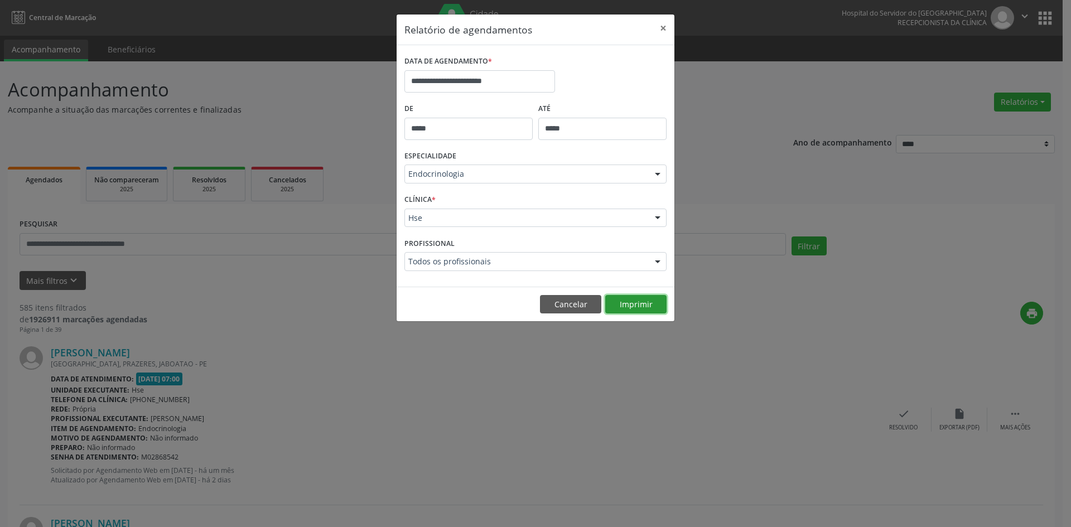
drag, startPoint x: 640, startPoint y: 306, endPoint x: 420, endPoint y: 257, distance: 225.1
click at [423, 259] on div "**********" at bounding box center [535, 168] width 279 height 308
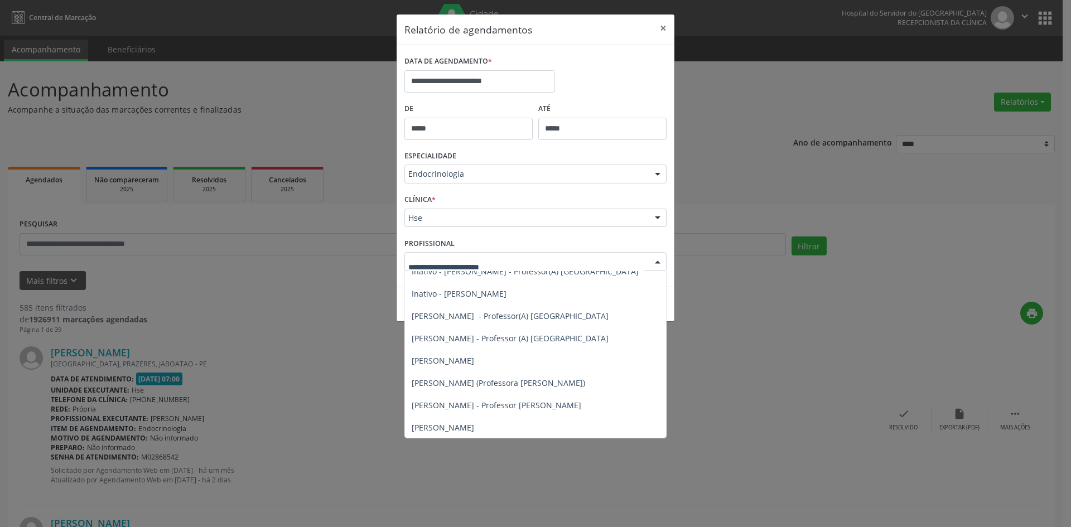
scroll to position [112, 0]
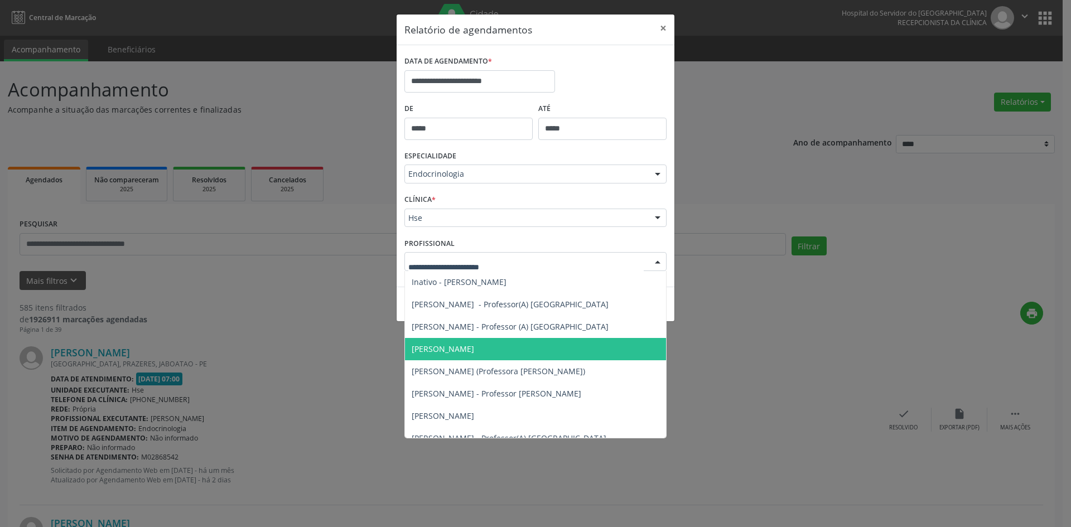
click at [495, 350] on span "[PERSON_NAME]" at bounding box center [547, 349] width 285 height 22
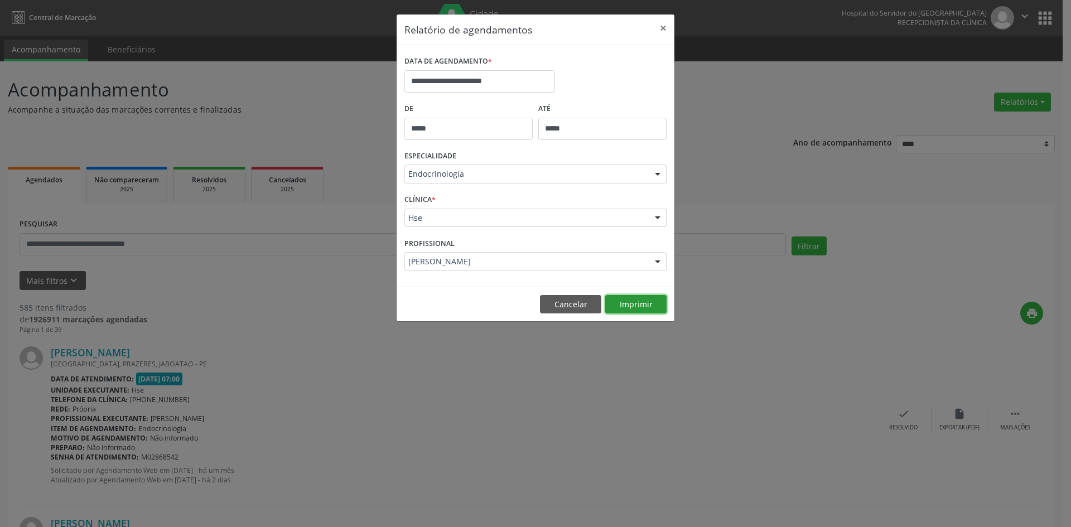
click at [621, 297] on button "Imprimir" at bounding box center [635, 304] width 61 height 19
click at [490, 85] on input "**********" at bounding box center [479, 81] width 151 height 22
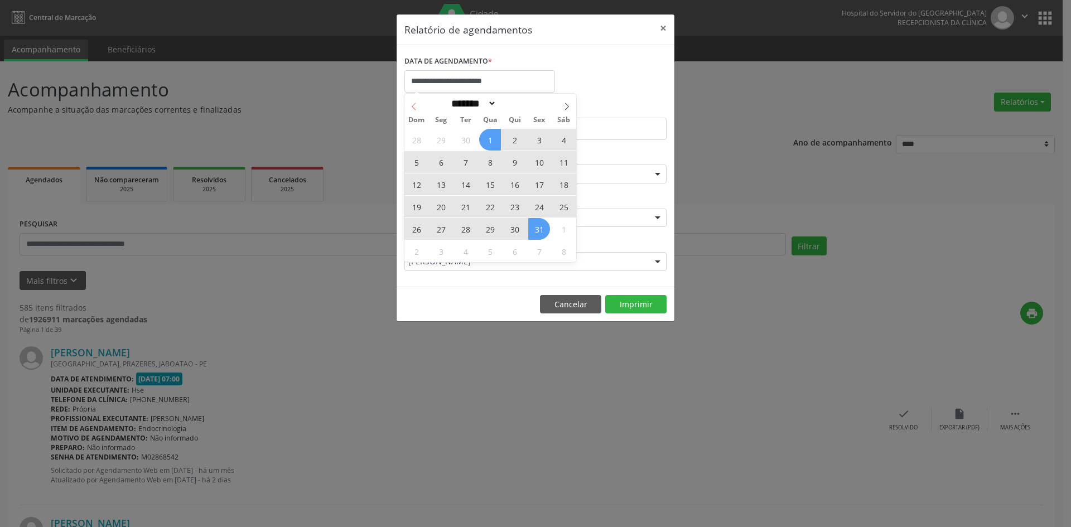
click at [415, 104] on icon at bounding box center [414, 107] width 8 height 8
select select "*"
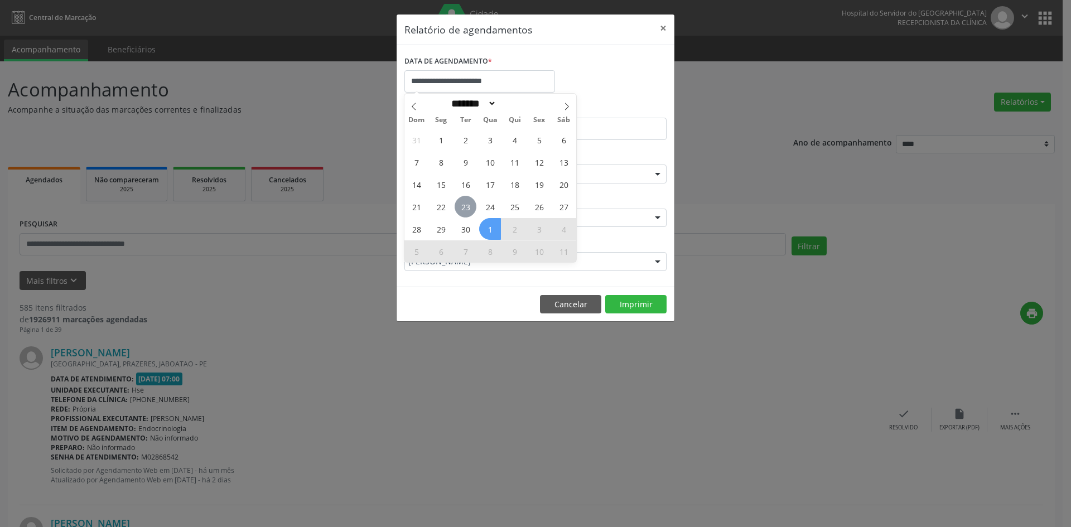
click at [470, 210] on span "23" at bounding box center [465, 207] width 22 height 22
type input "**********"
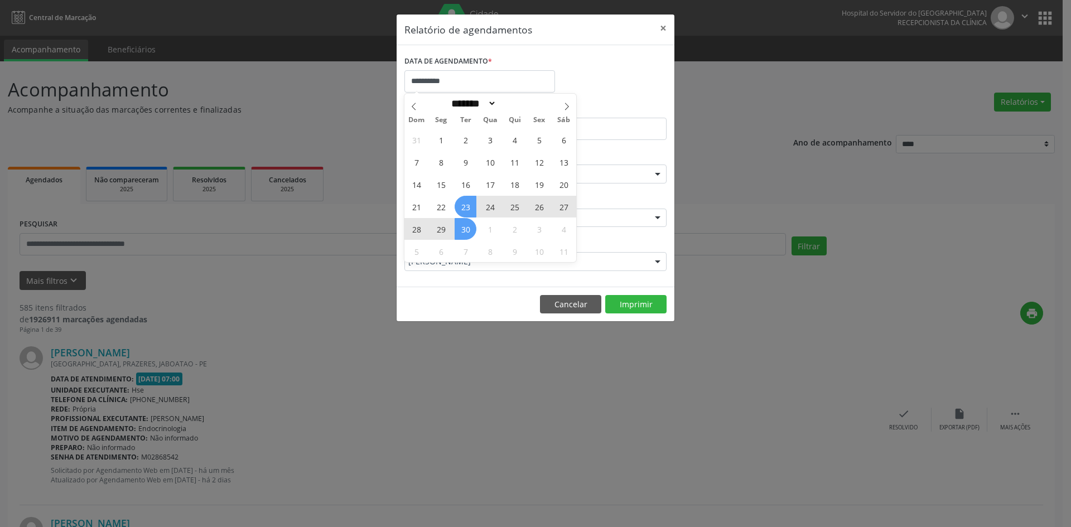
click at [465, 233] on div "31 1 2 3 4 5 6 7 8 9 10 11 12 13 14 15 16 17 18 19 20 21 22 23 24 25 26 27 28 2…" at bounding box center [490, 195] width 172 height 134
click at [465, 233] on span "30" at bounding box center [465, 229] width 22 height 22
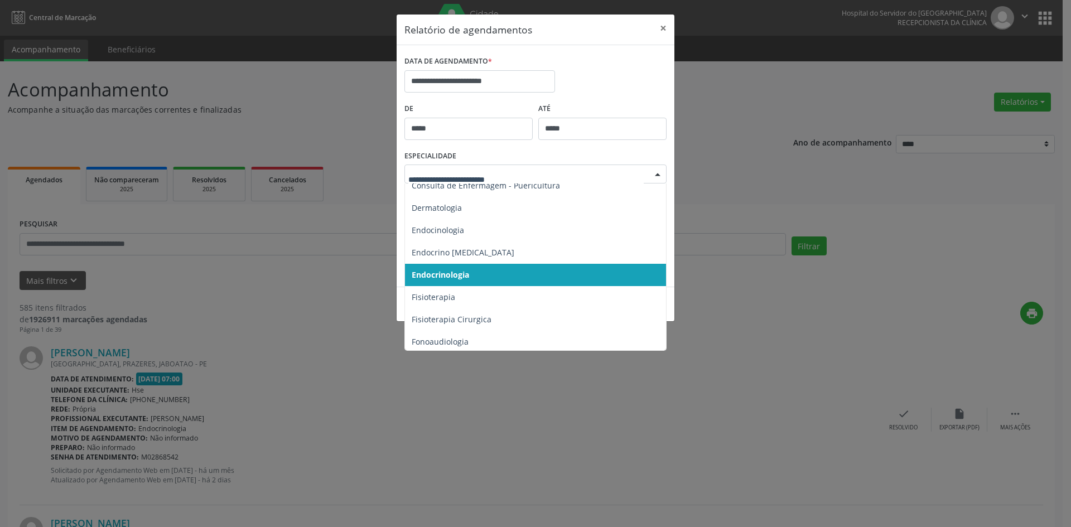
click at [660, 175] on div at bounding box center [657, 174] width 17 height 19
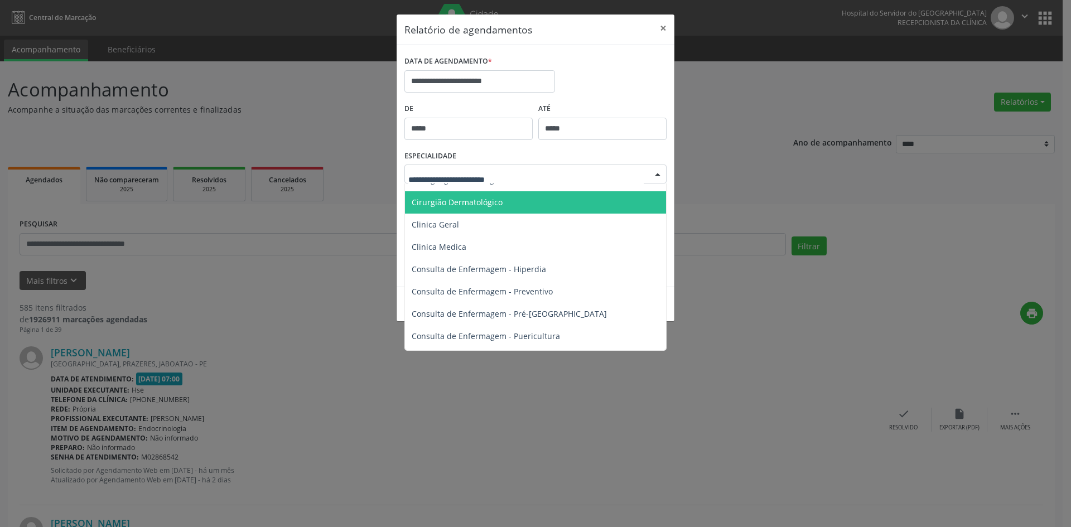
scroll to position [390, 0]
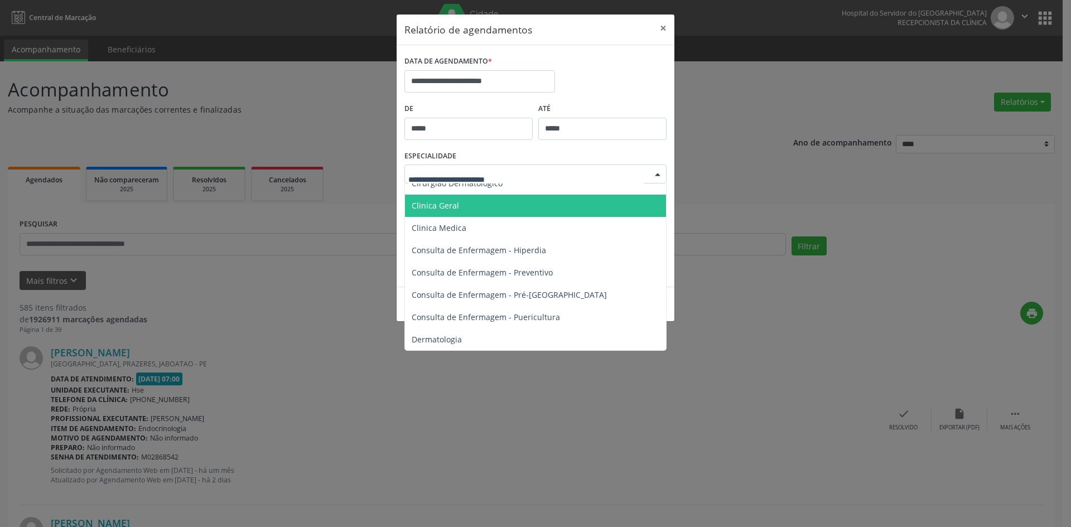
click at [436, 207] on span "Clinica Geral" at bounding box center [435, 205] width 47 height 11
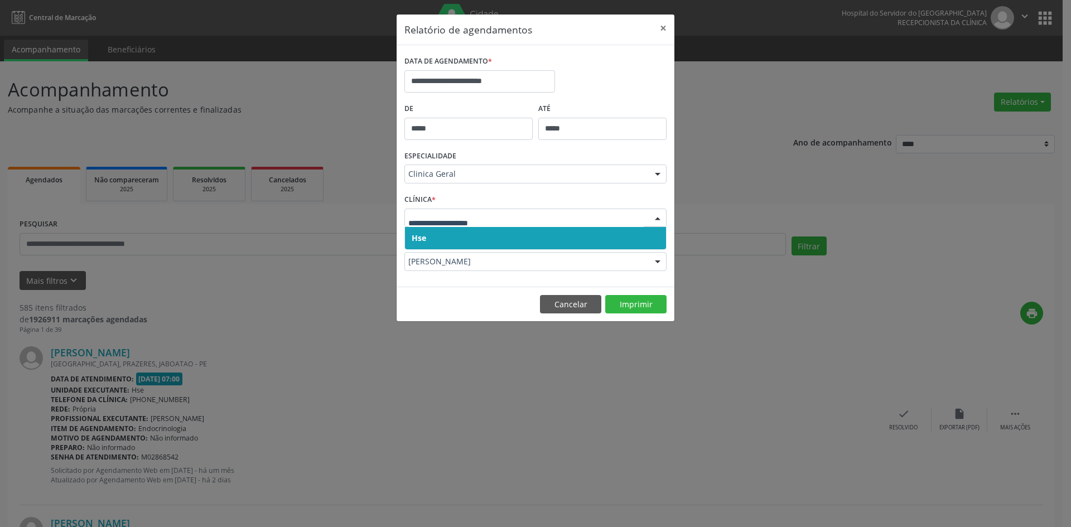
click at [424, 211] on div at bounding box center [535, 218] width 262 height 19
drag, startPoint x: 414, startPoint y: 241, endPoint x: 418, endPoint y: 210, distance: 31.5
click at [415, 235] on span "Hse" at bounding box center [419, 238] width 14 height 11
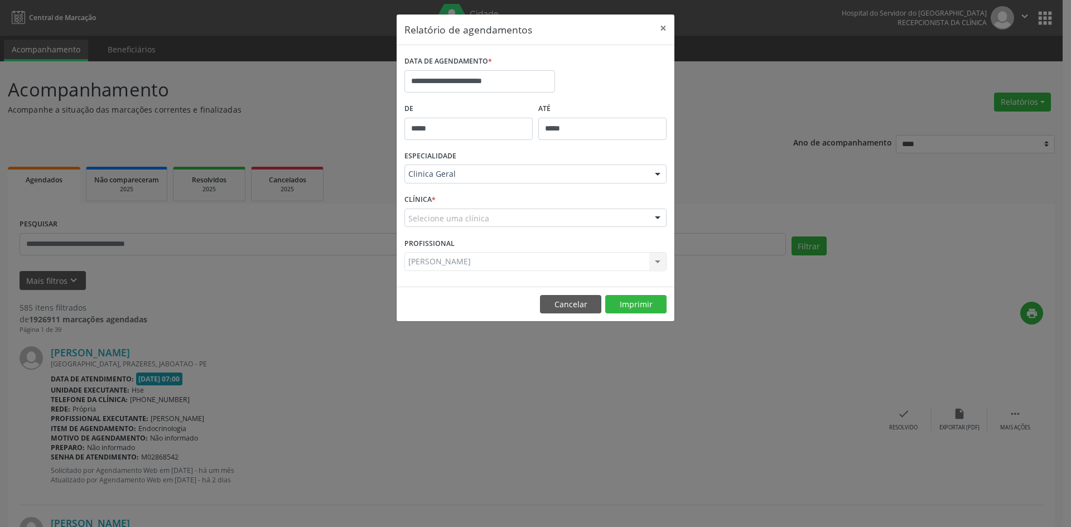
click at [418, 210] on div "Selecione uma clínica" at bounding box center [535, 218] width 262 height 19
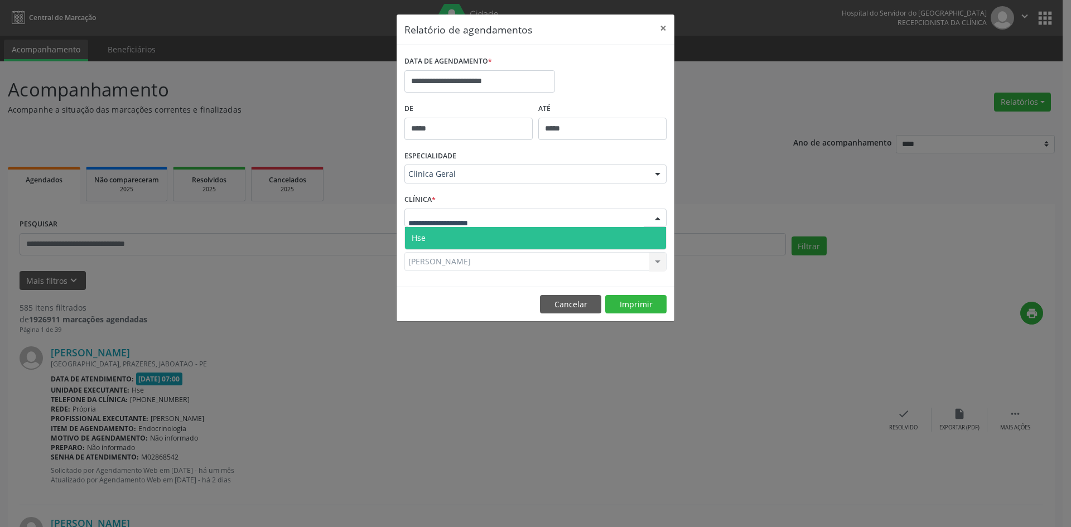
click at [418, 236] on span "Hse" at bounding box center [419, 238] width 14 height 11
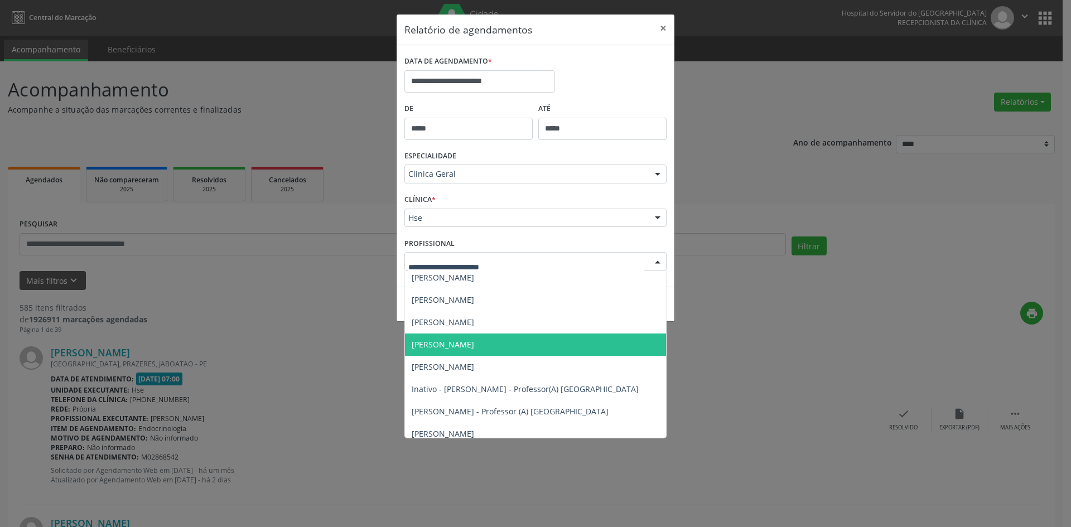
scroll to position [0, 0]
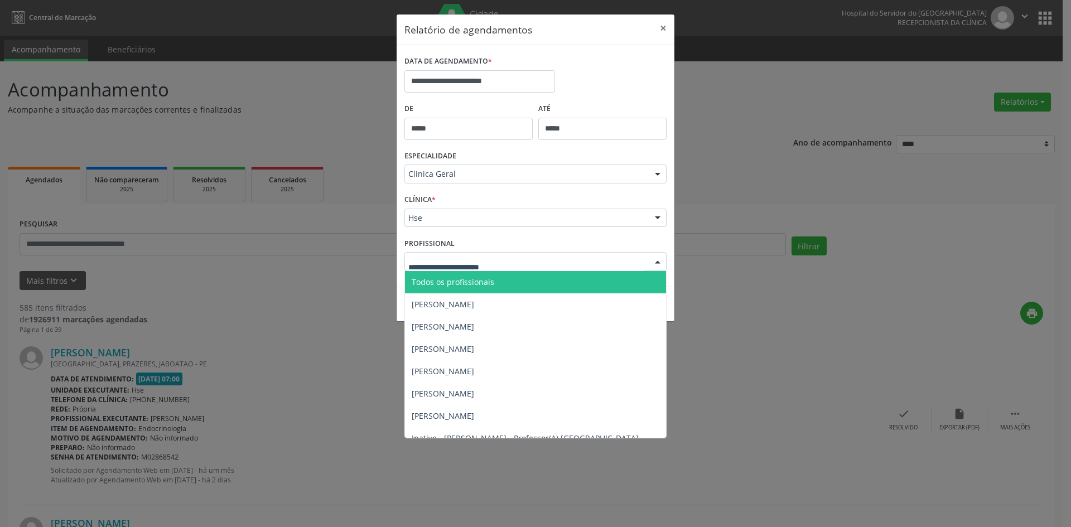
click at [432, 282] on span "Todos os profissionais" at bounding box center [453, 282] width 83 height 11
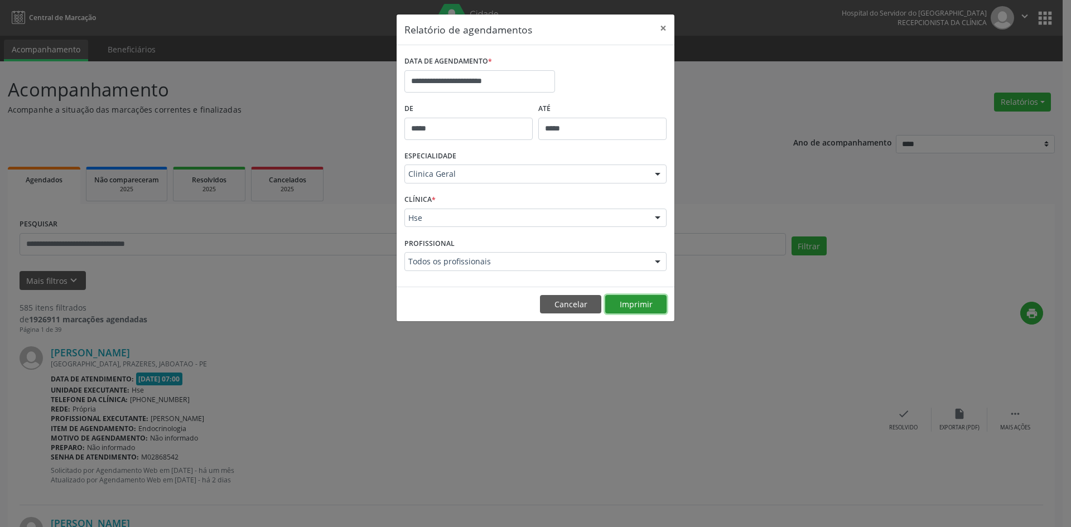
click at [639, 308] on button "Imprimir" at bounding box center [635, 304] width 61 height 19
